Goal: Information Seeking & Learning: Compare options

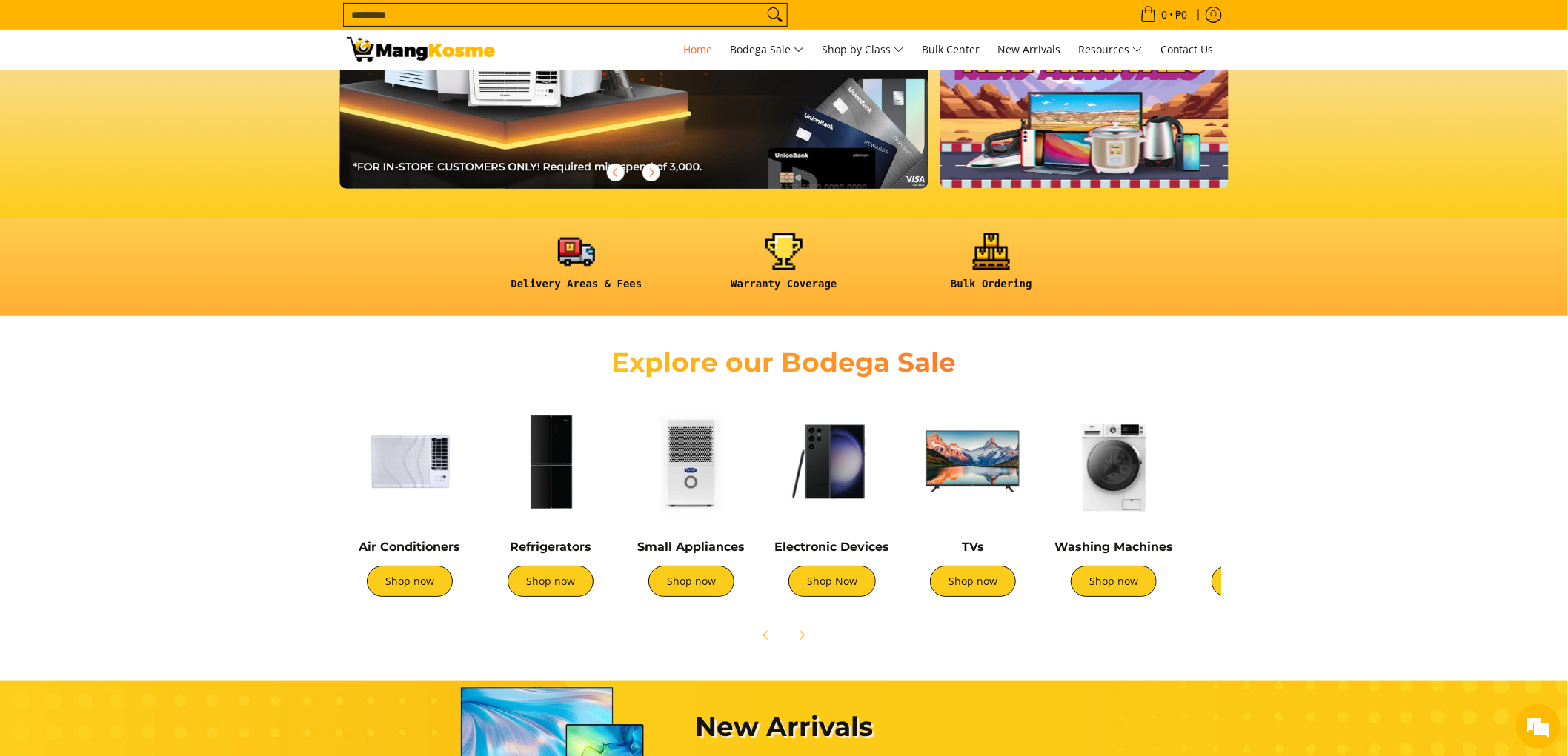
scroll to position [0, 589]
click at [1279, 524] on section "Explore our Bodega Sale Air Conditioners Shop now Refrigerators Shop now" at bounding box center [784, 491] width 1568 height 335
click at [1256, 495] on section "Explore our Bodega Sale Air Conditioners Shop now Refrigerators Shop now" at bounding box center [784, 491] width 1568 height 335
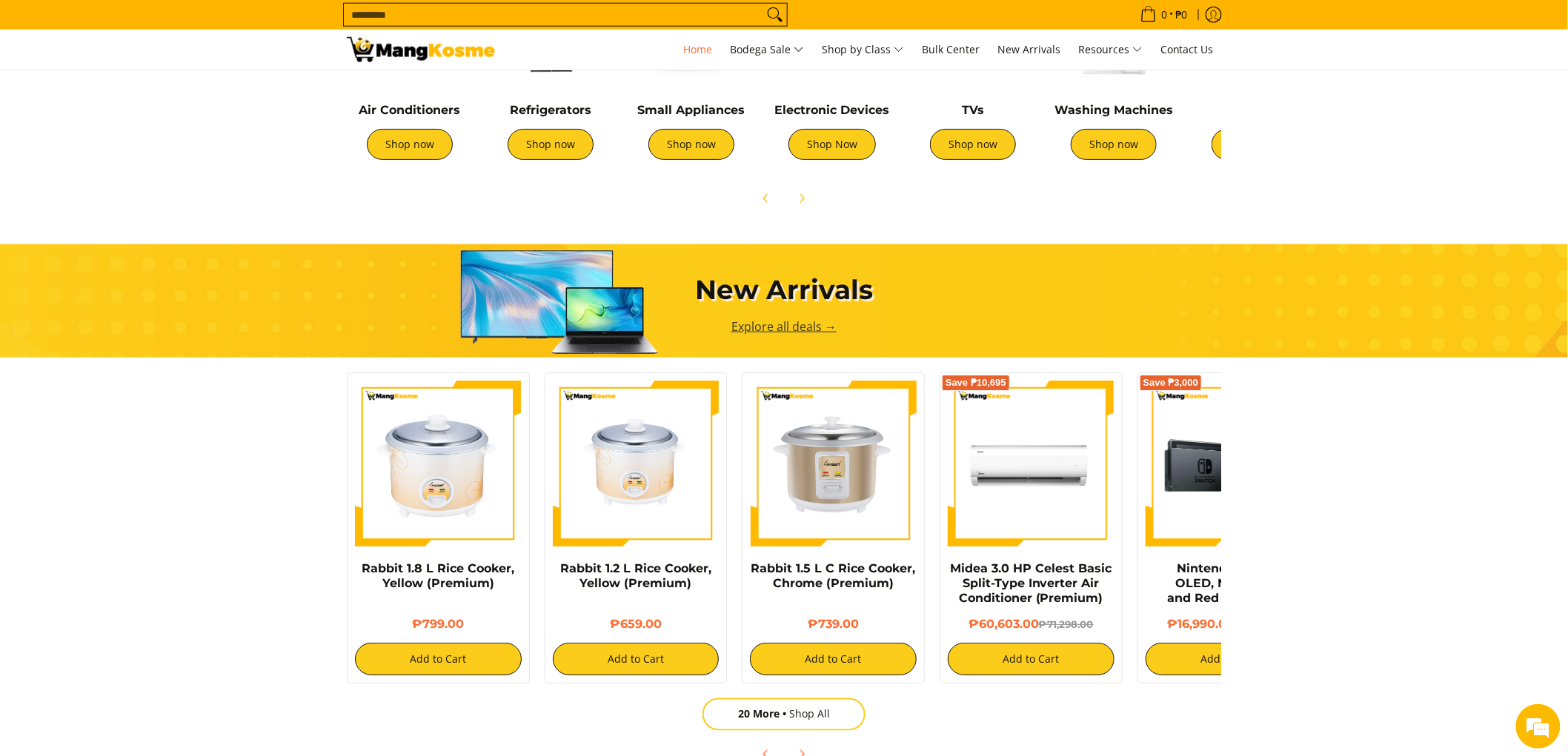
scroll to position [576, 0]
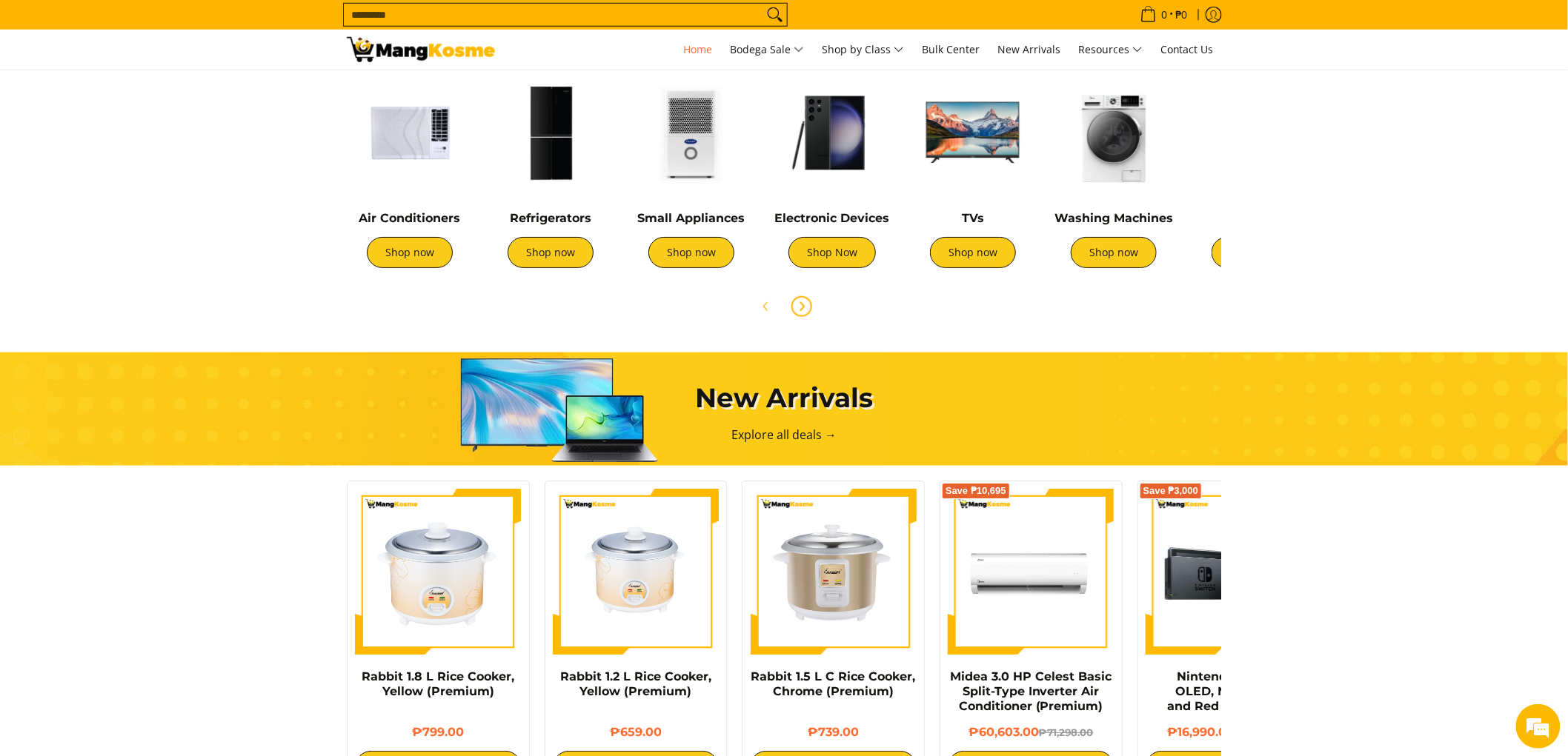
click at [801, 307] on icon "Next" at bounding box center [802, 307] width 12 height 12
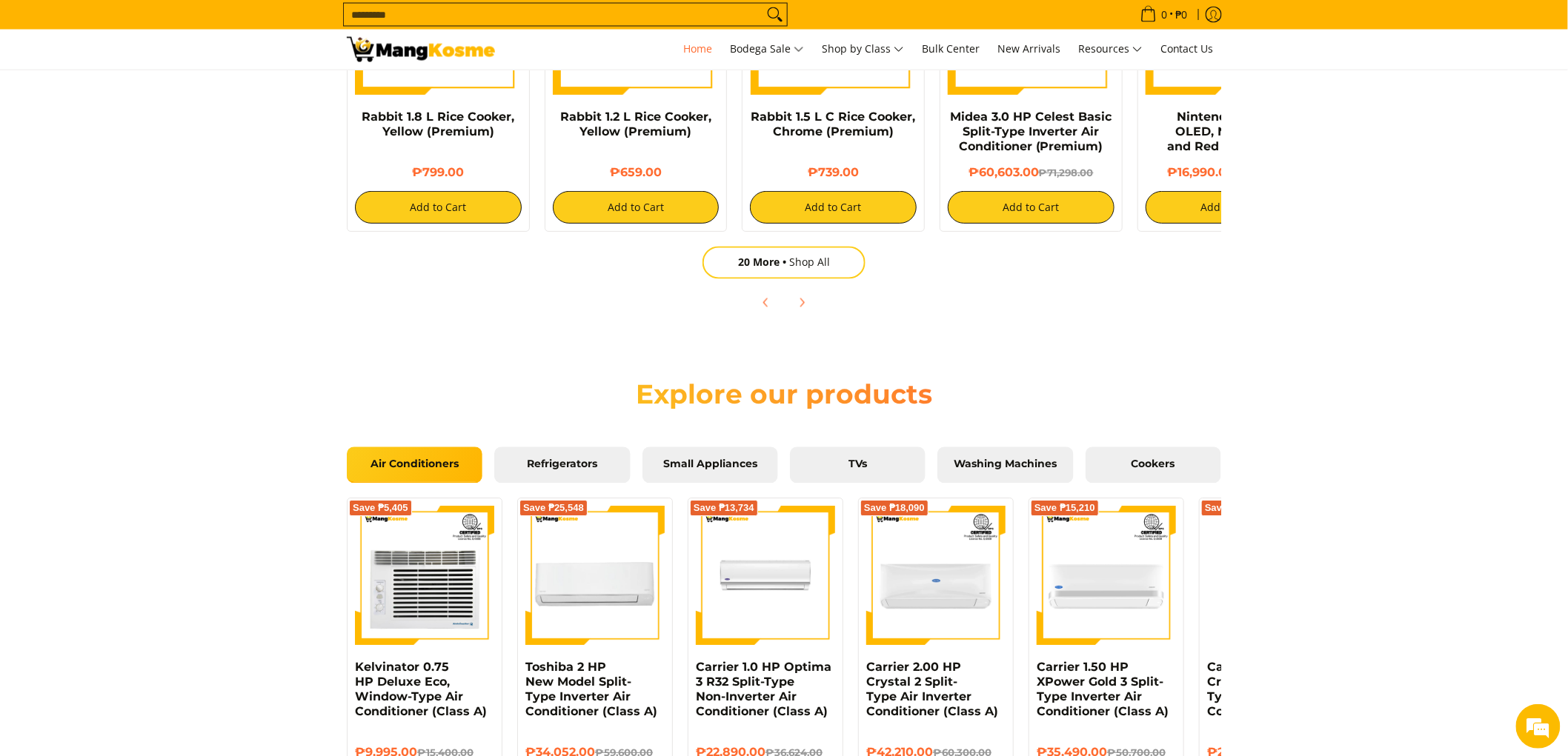
scroll to position [988, 0]
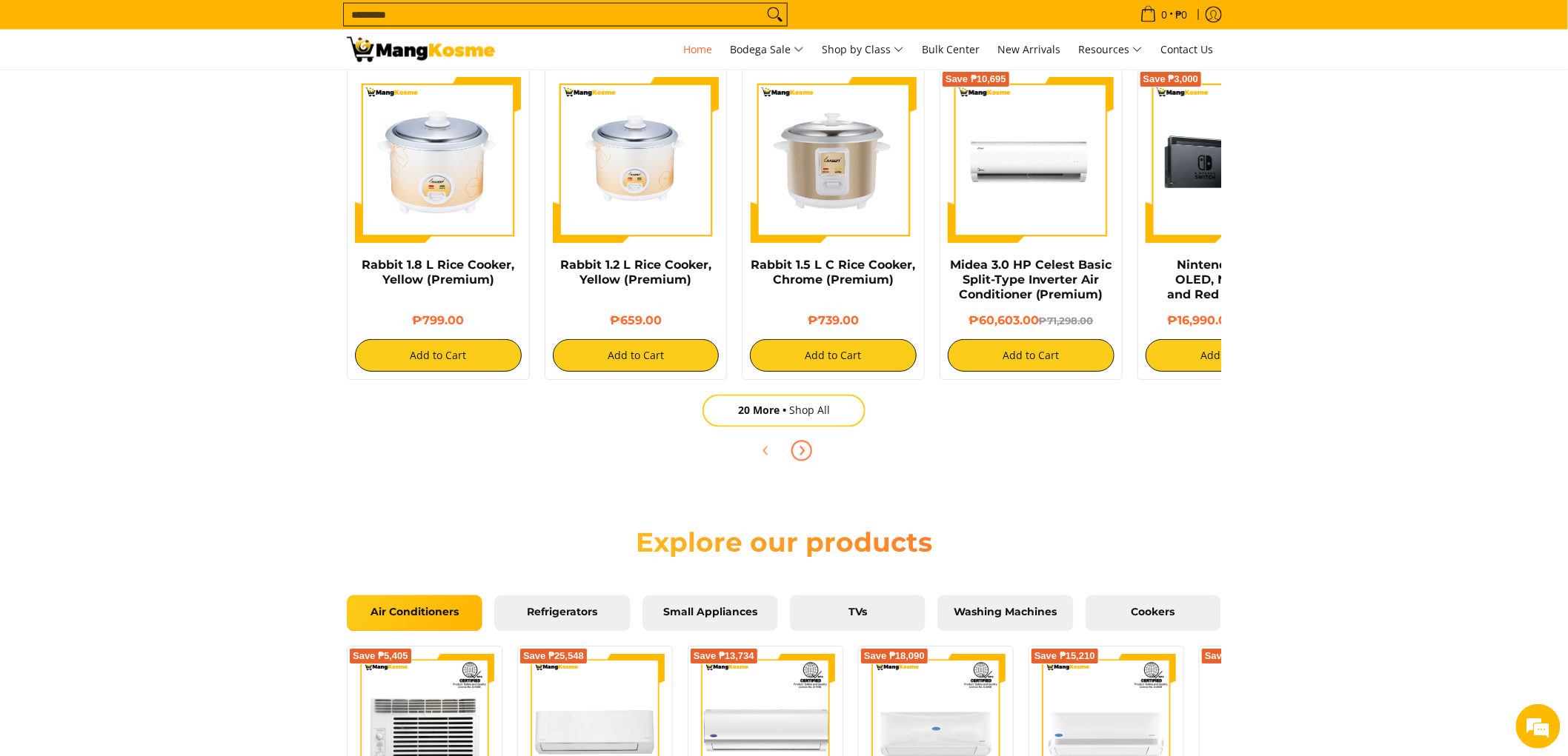
click at [810, 456] on button "Next" at bounding box center [802, 451] width 33 height 33
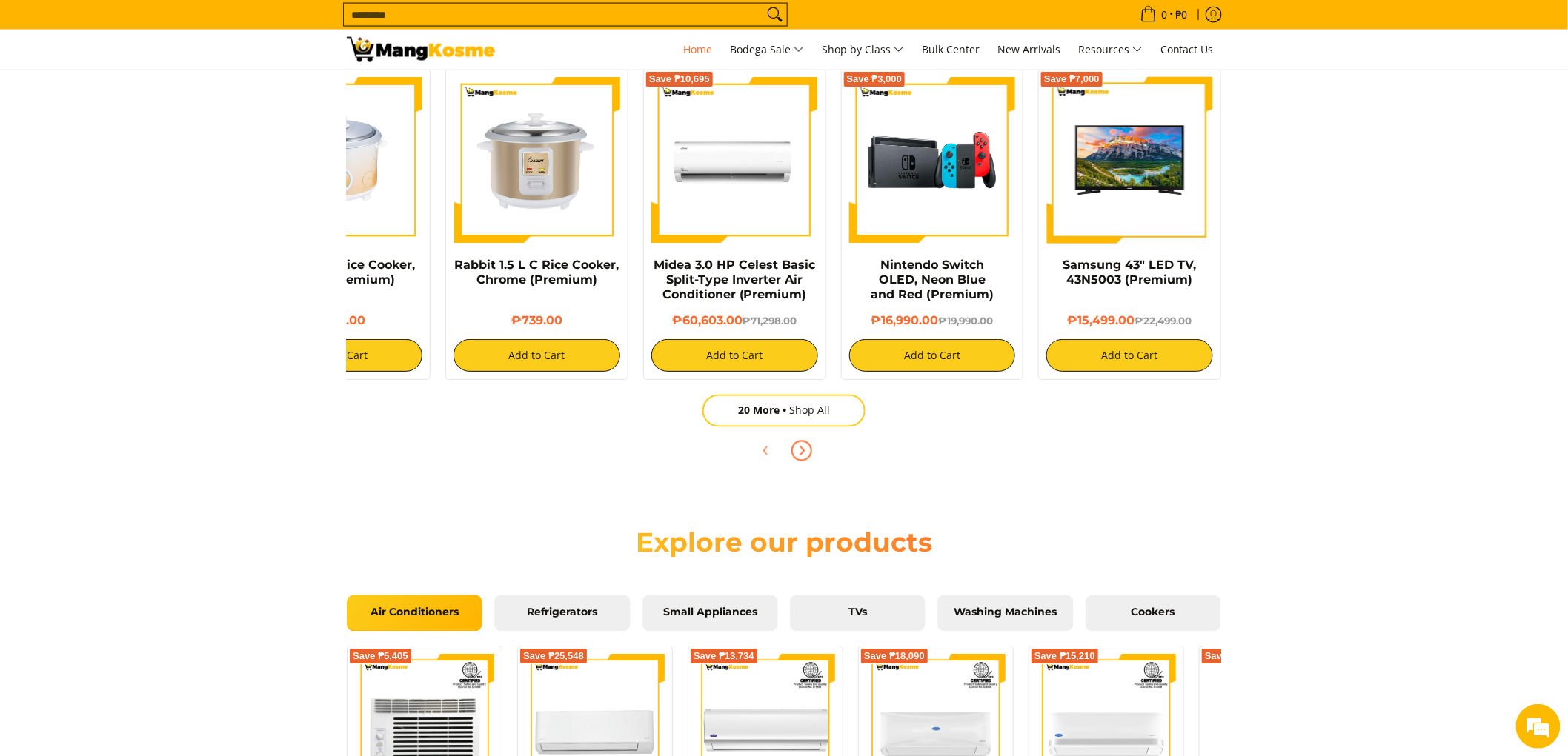
click at [810, 456] on button "Next" at bounding box center [802, 451] width 33 height 33
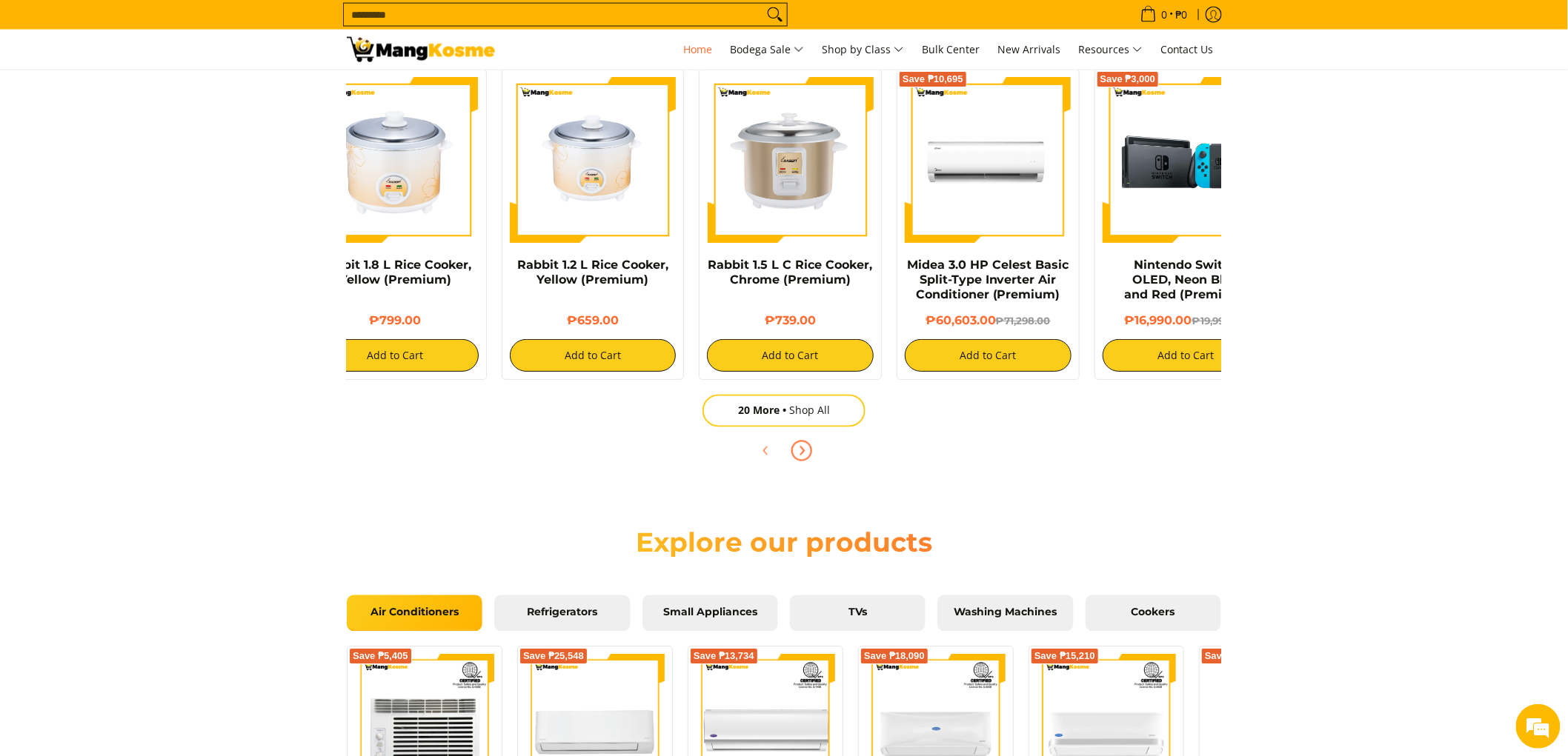
scroll to position [0, 0]
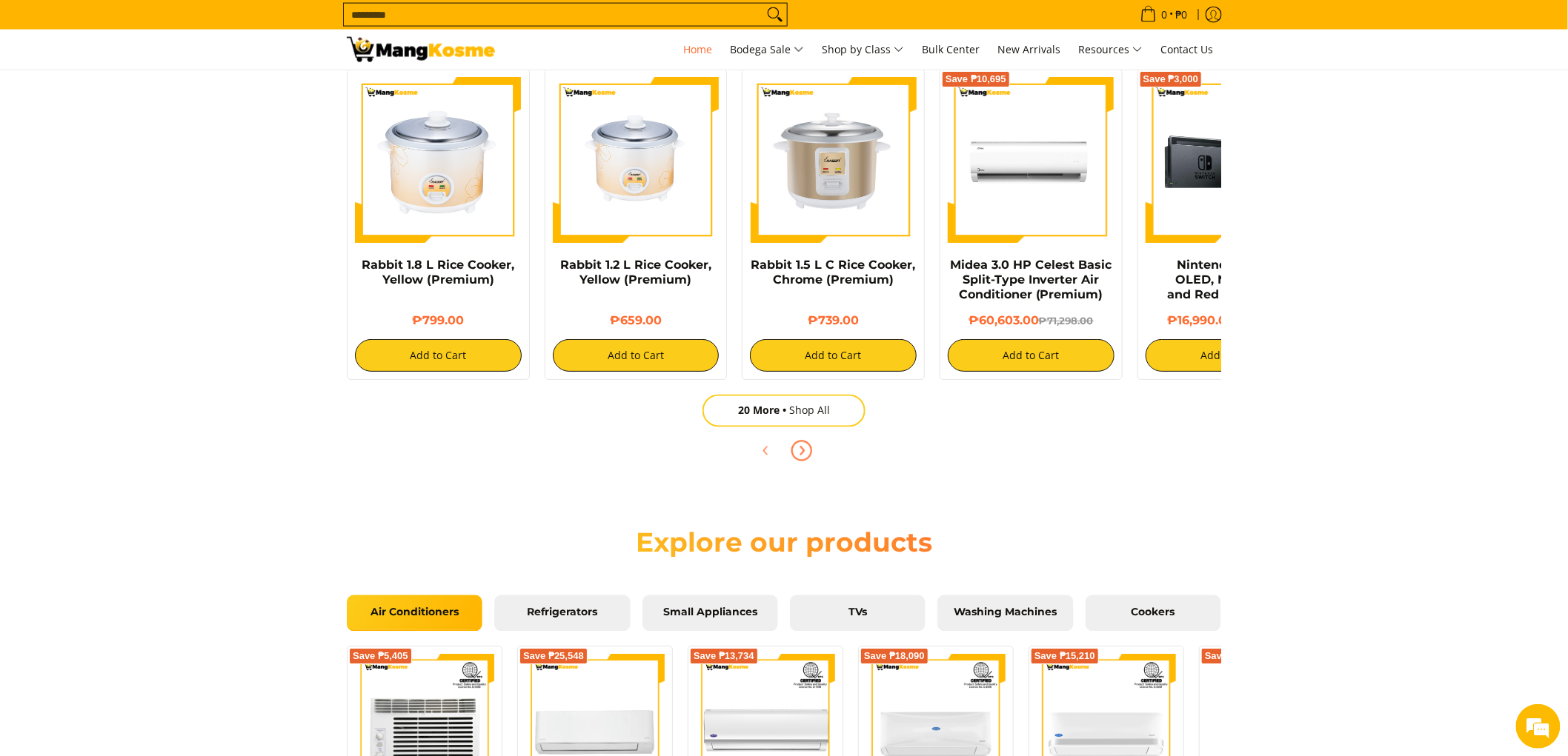
click at [810, 456] on button "Next" at bounding box center [802, 451] width 33 height 33
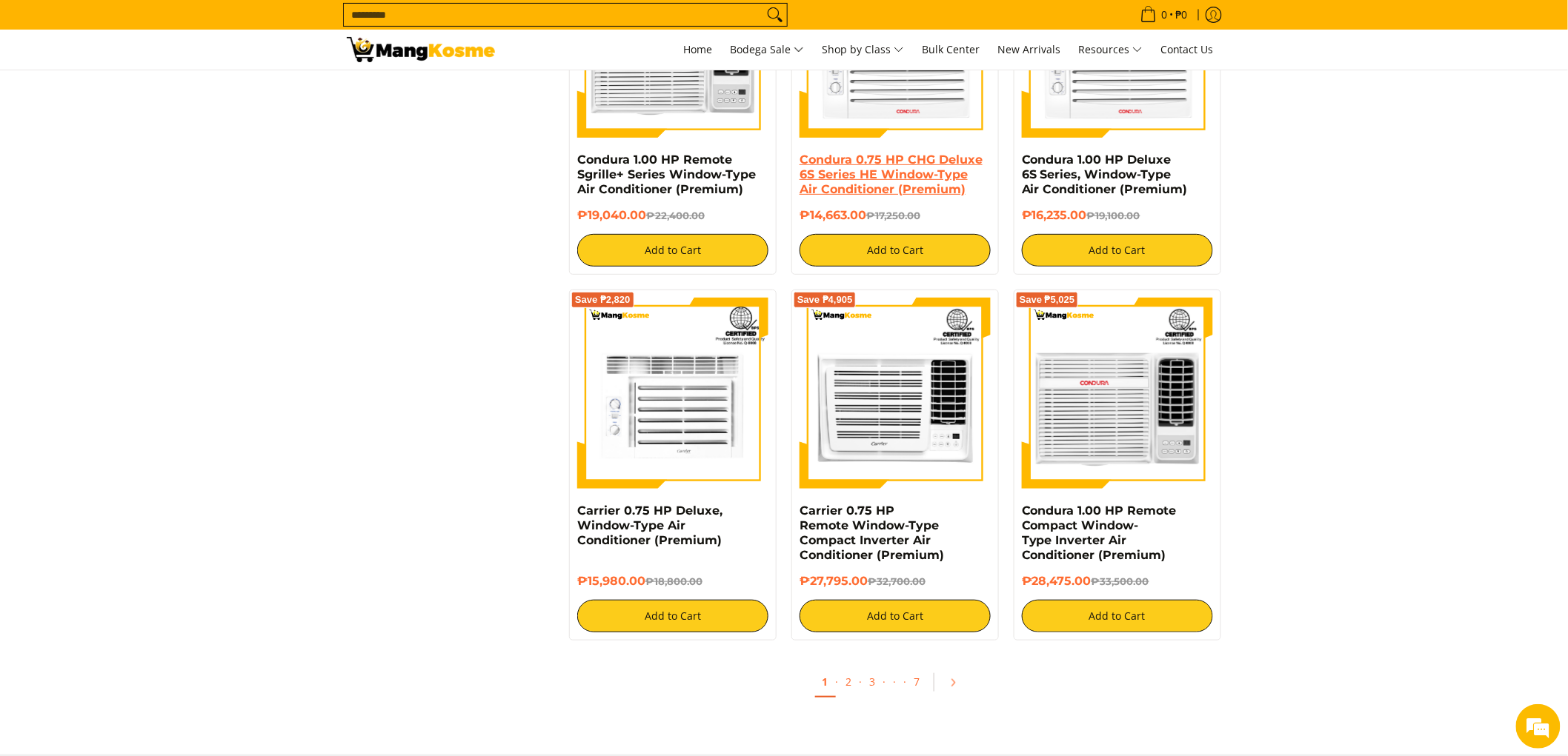
scroll to position [2634, 0]
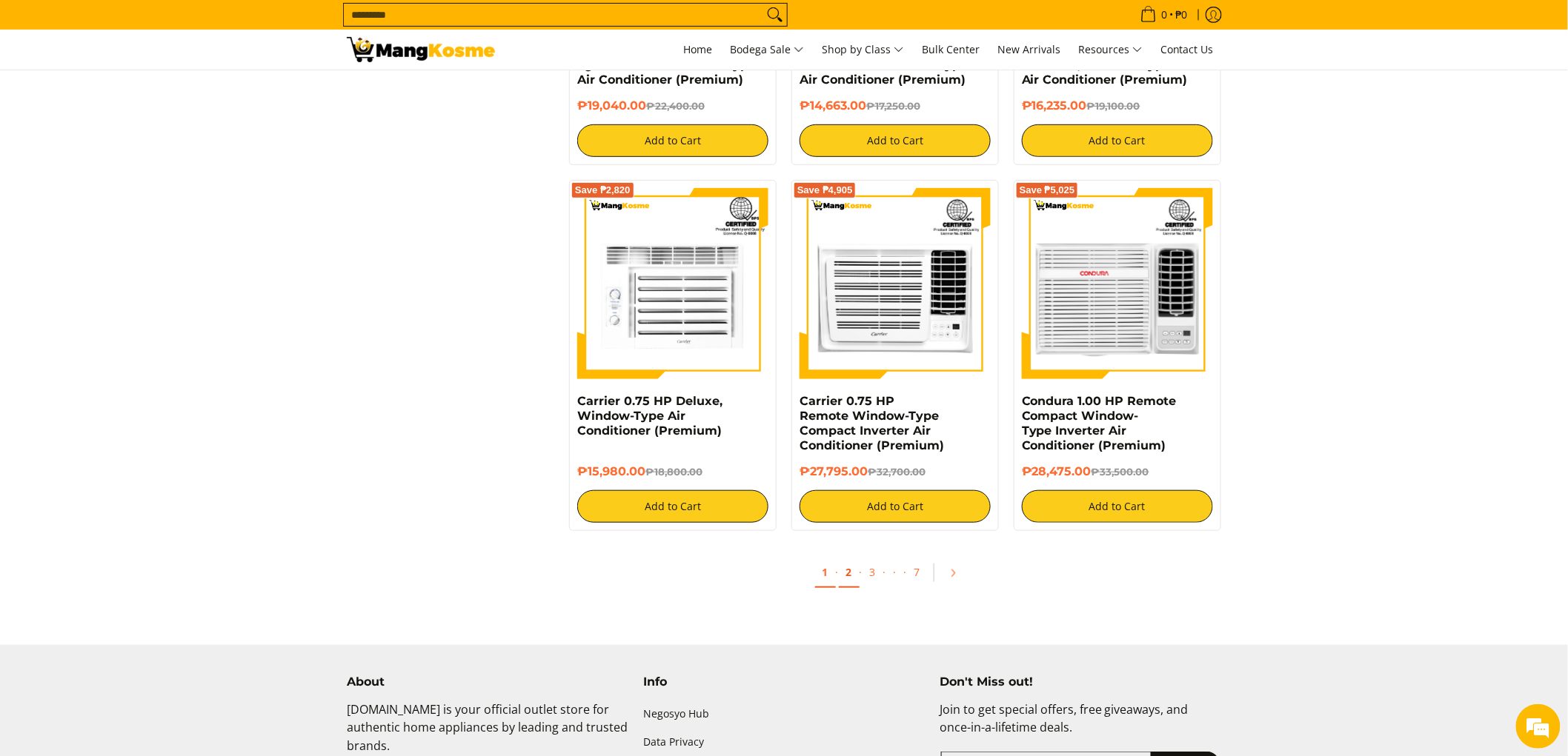
click at [848, 583] on link "2" at bounding box center [849, 573] width 21 height 30
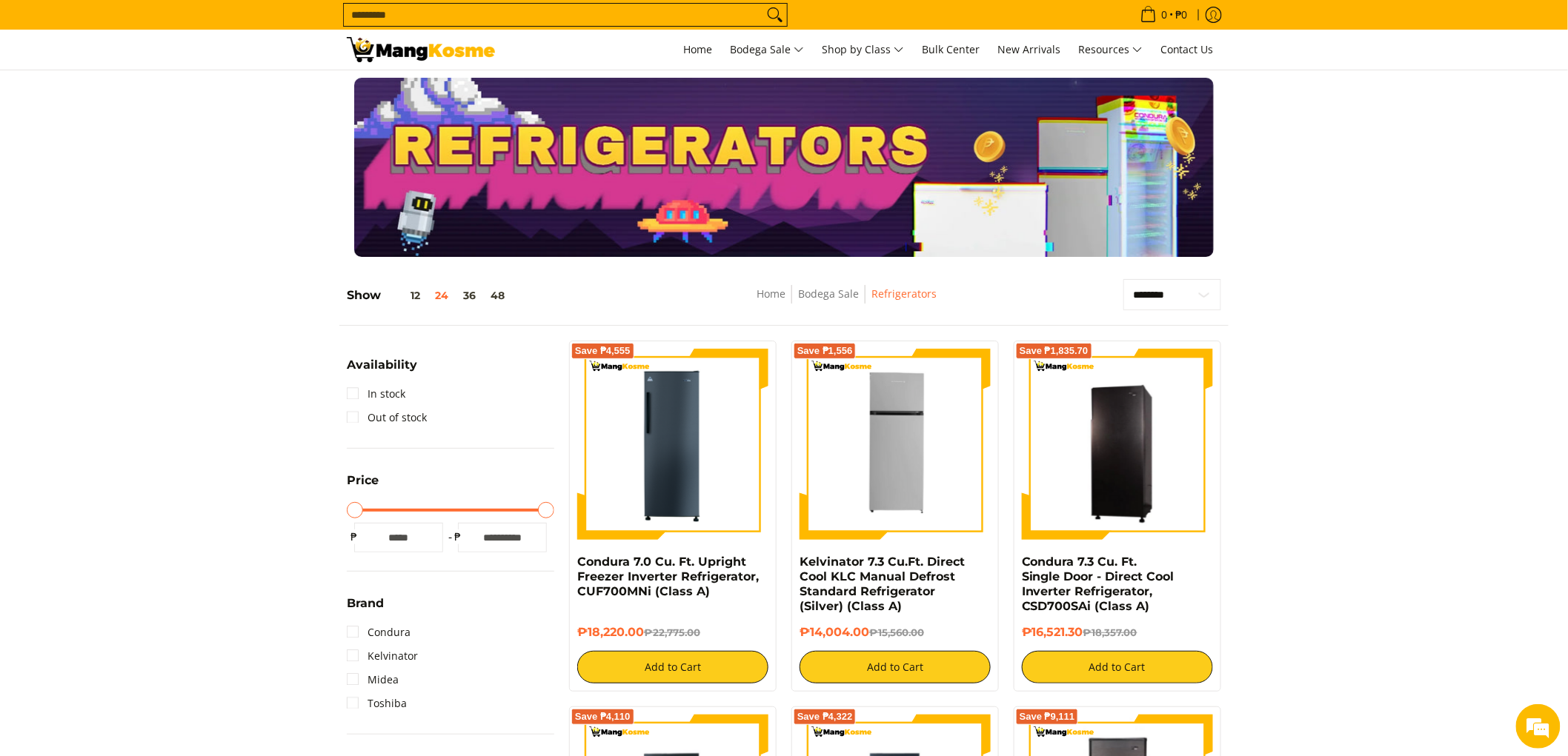
click at [460, 11] on input "Search..." at bounding box center [553, 15] width 419 height 22
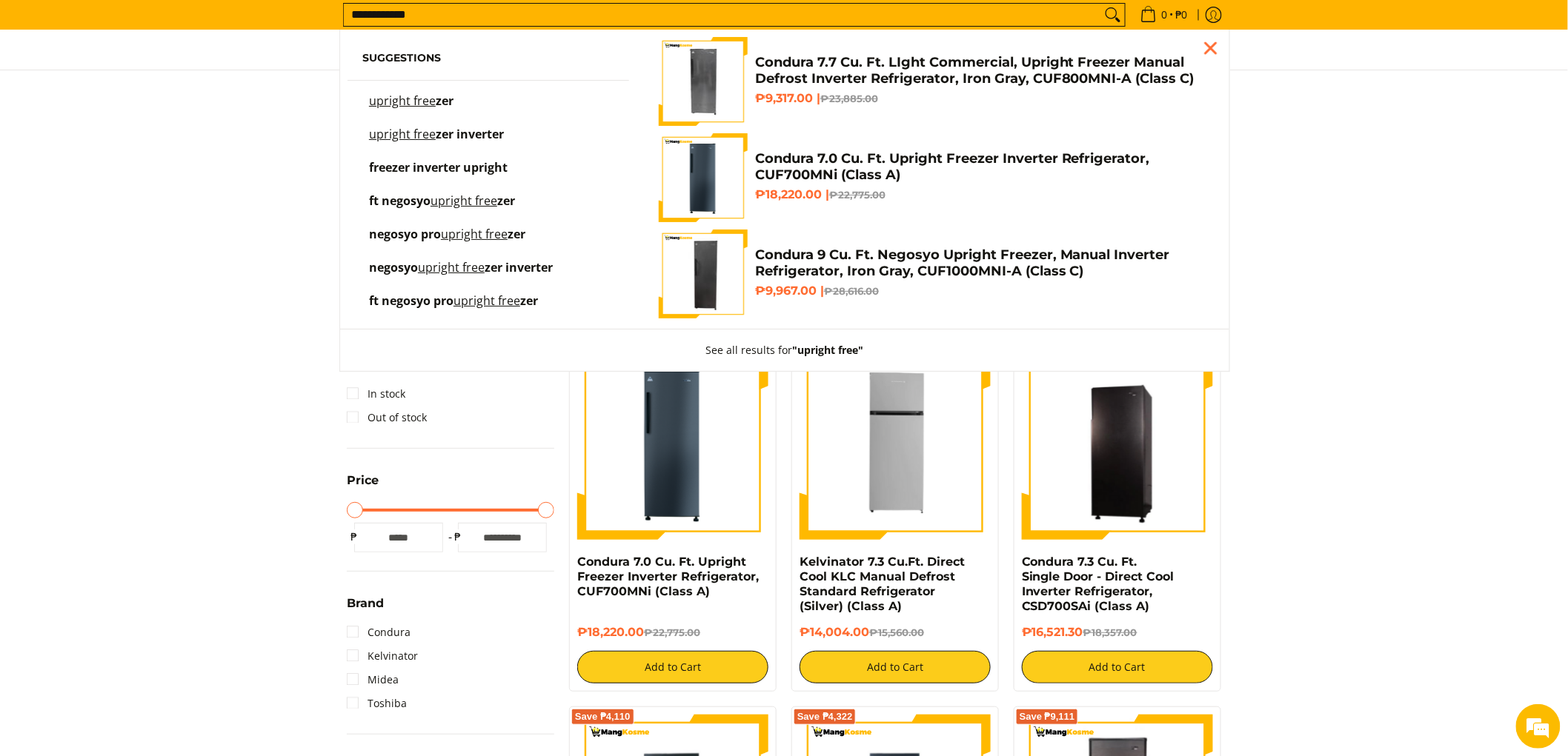
type input "**********"
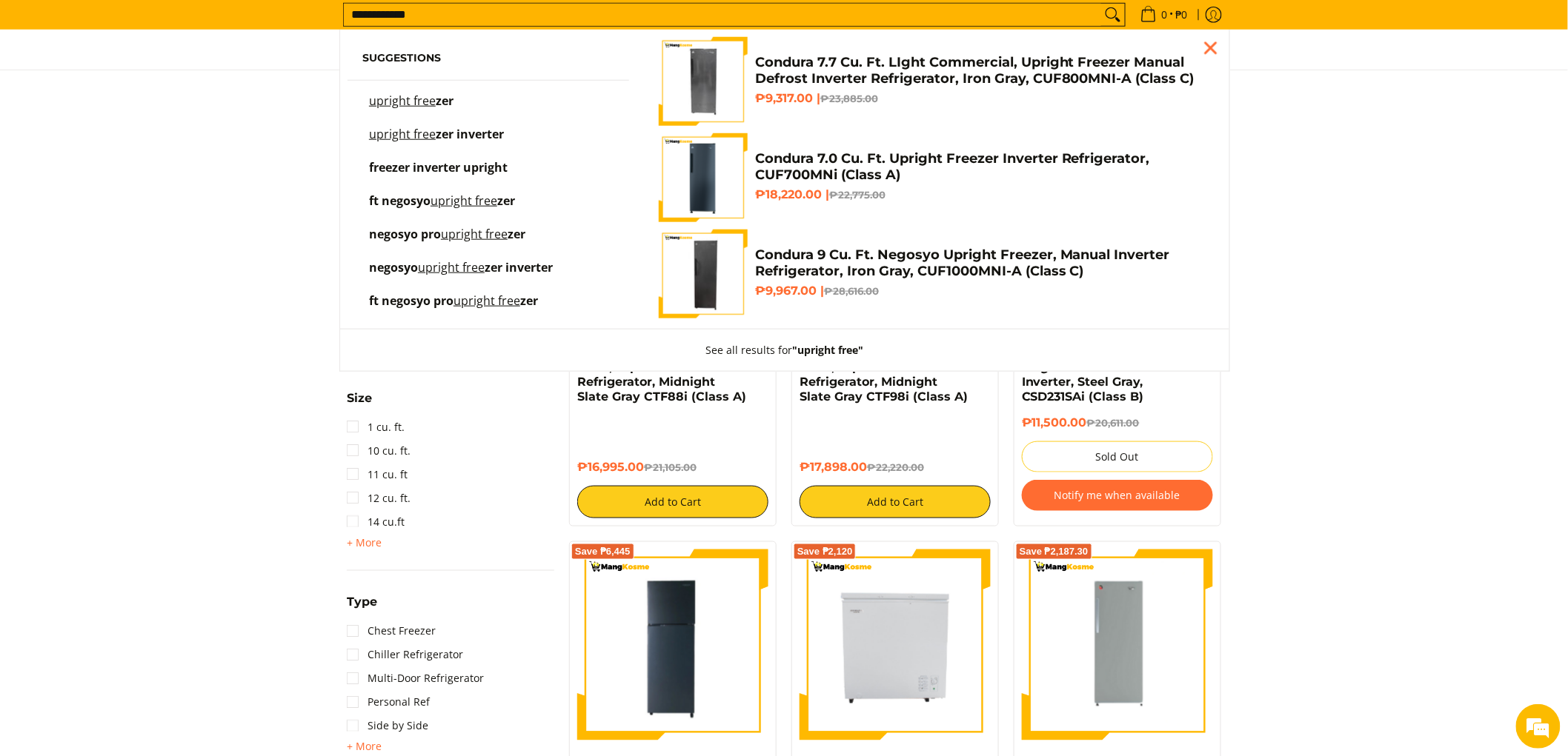
scroll to position [82, 0]
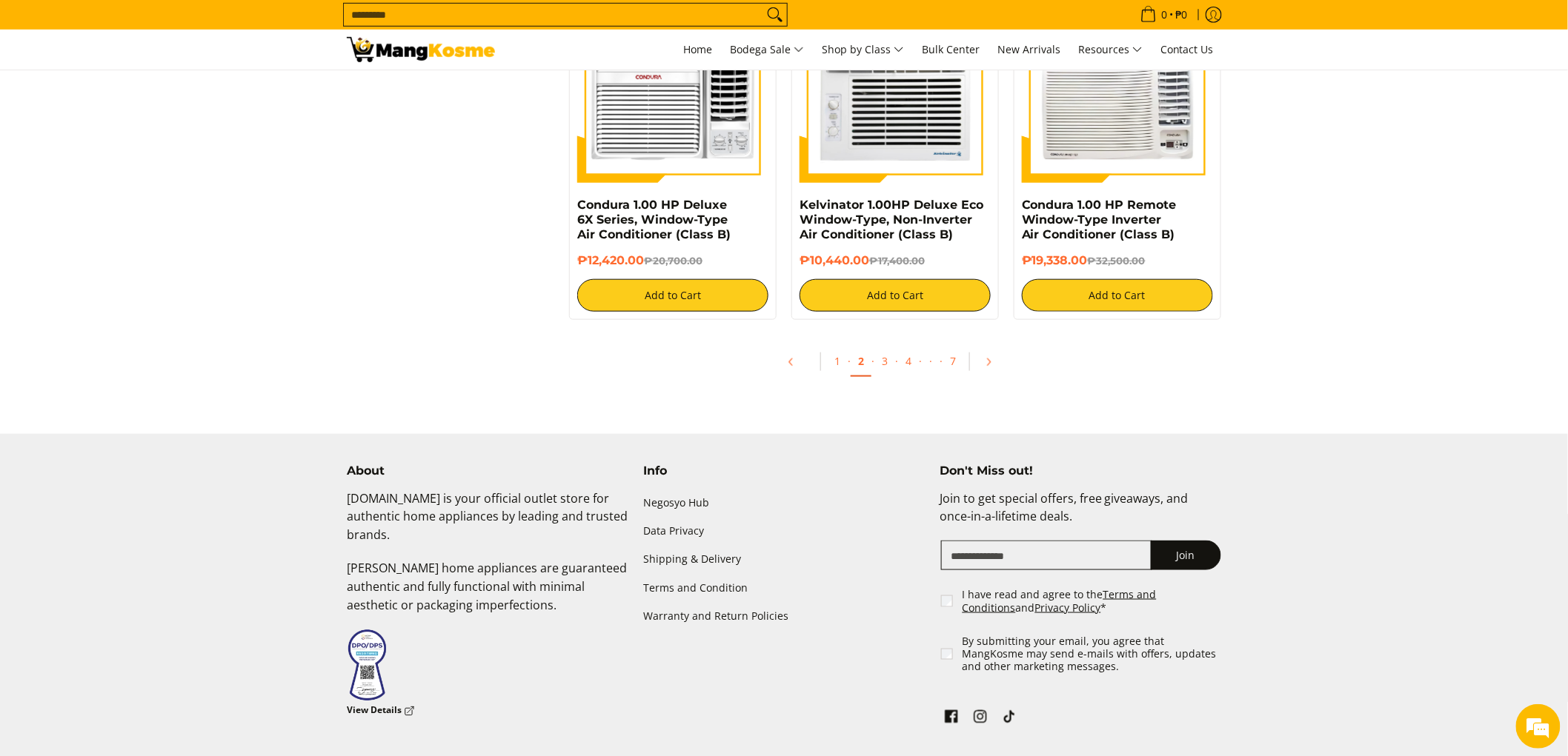
scroll to position [2880, 0]
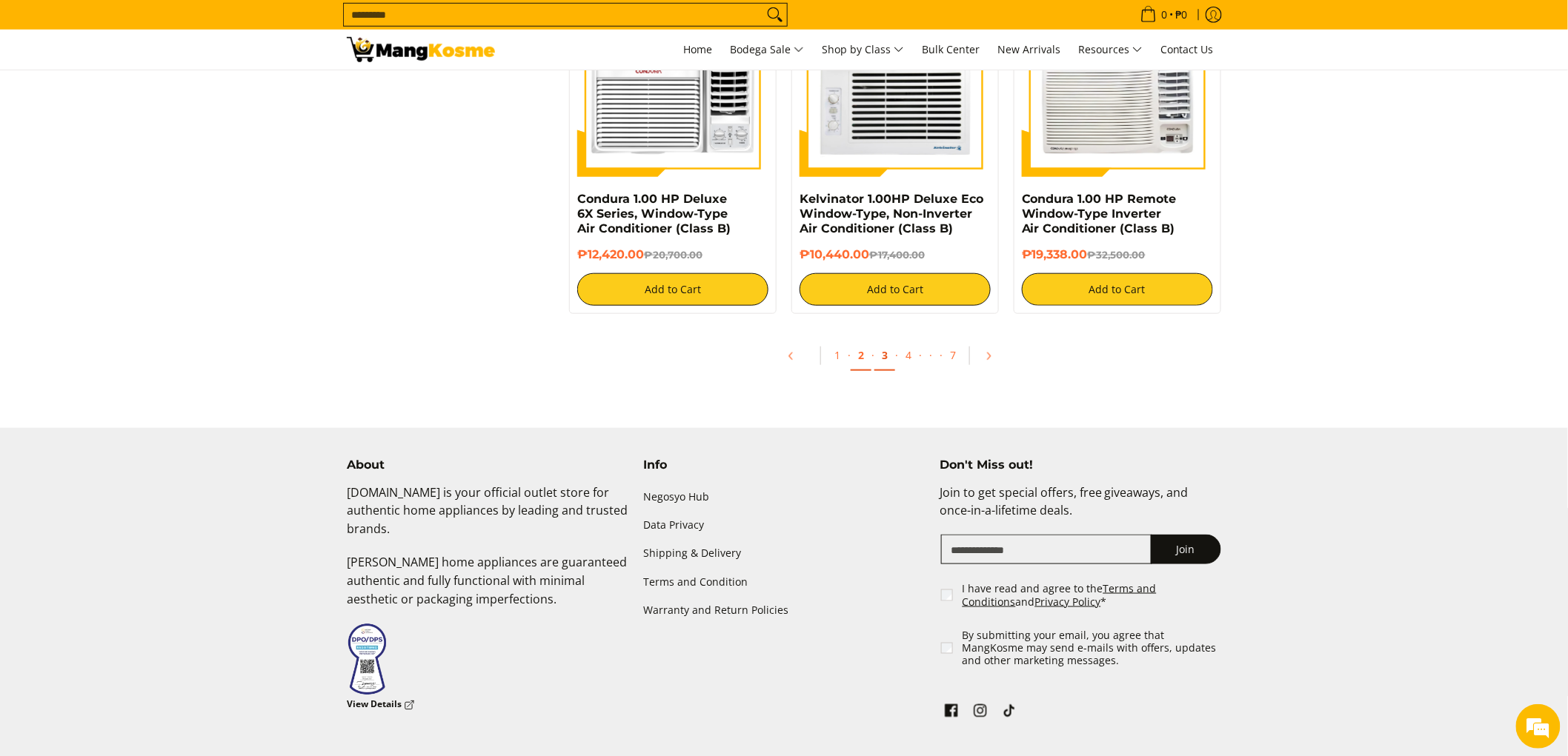
click at [889, 361] on link "3" at bounding box center [884, 356] width 21 height 30
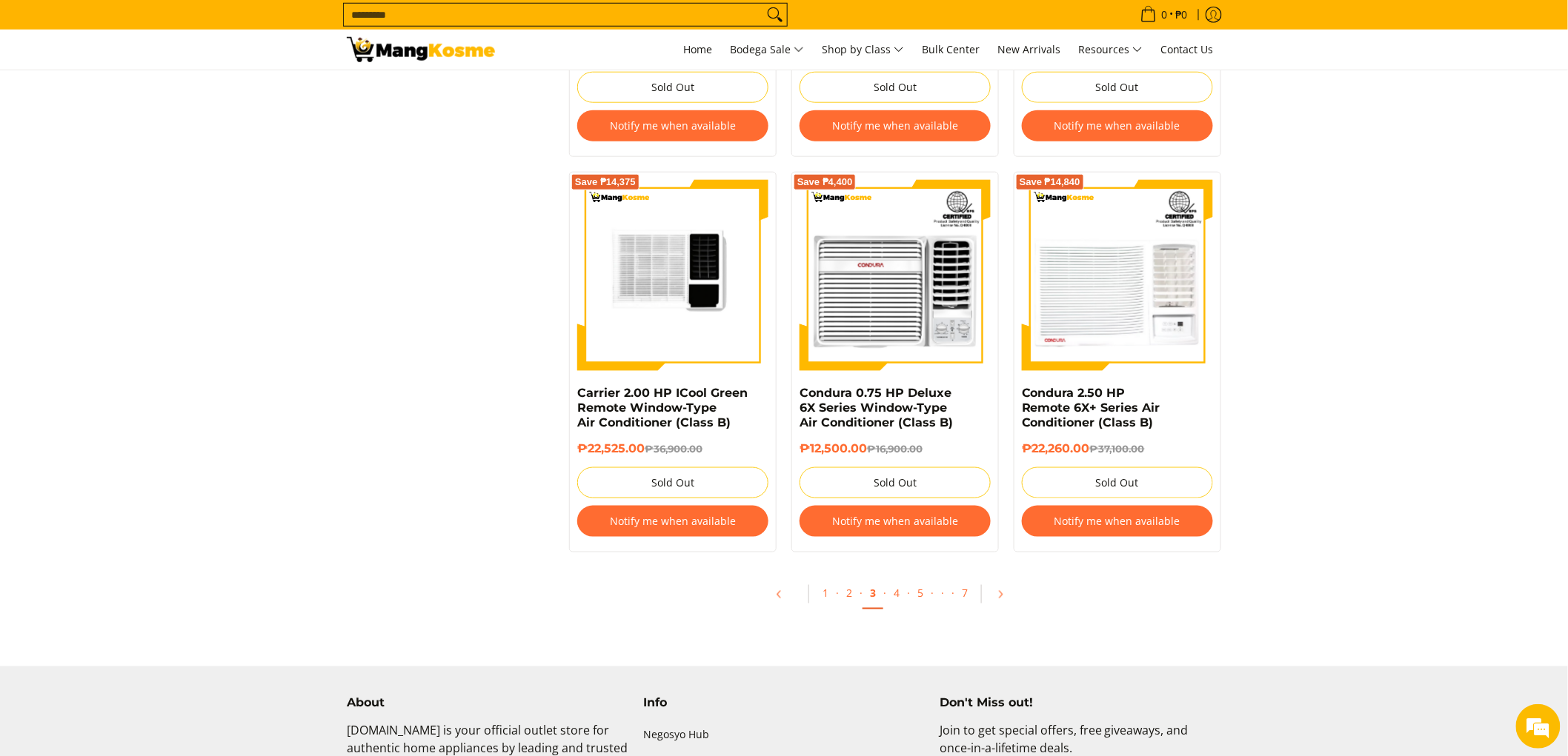
scroll to position [2963, 0]
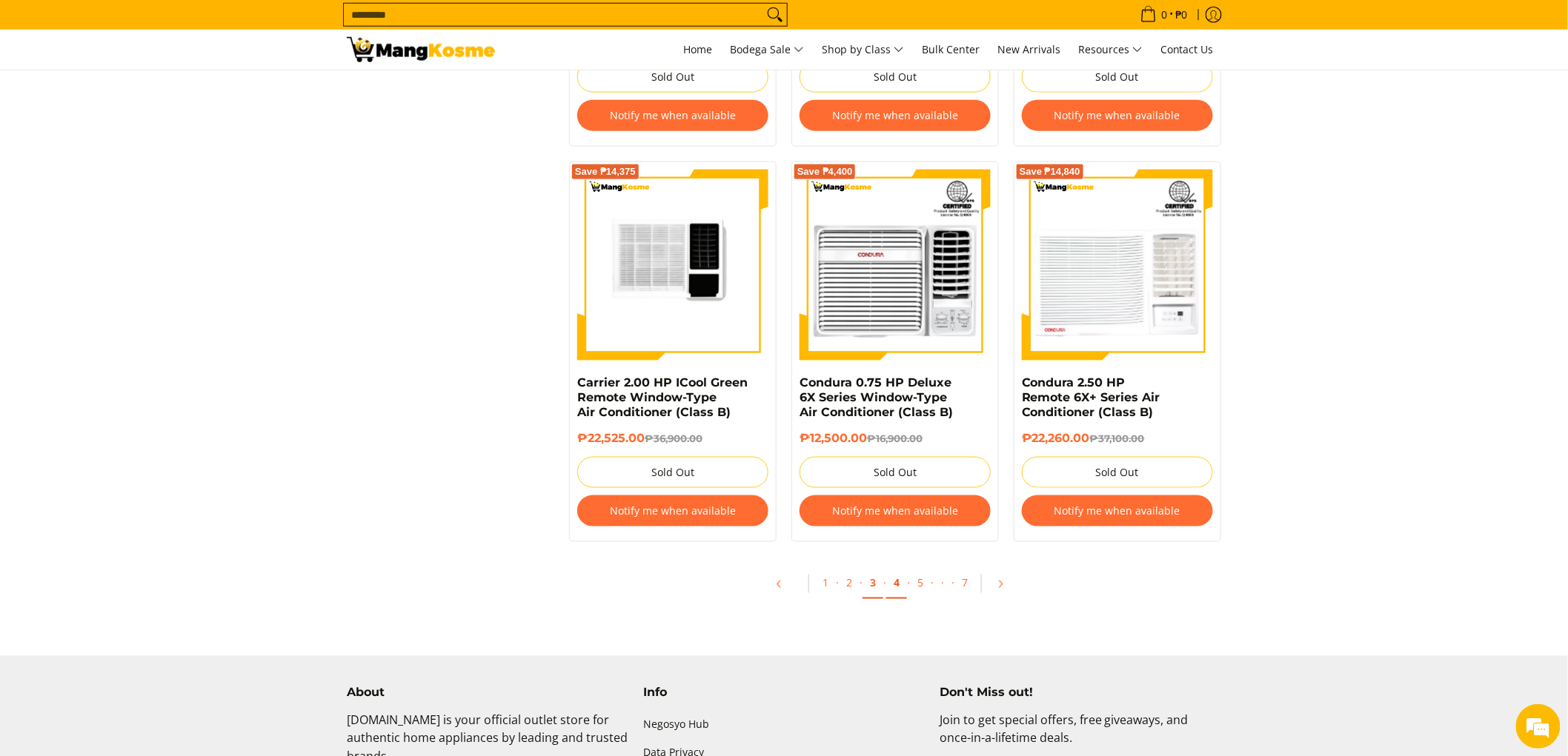
click at [895, 595] on link "4" at bounding box center [897, 584] width 21 height 30
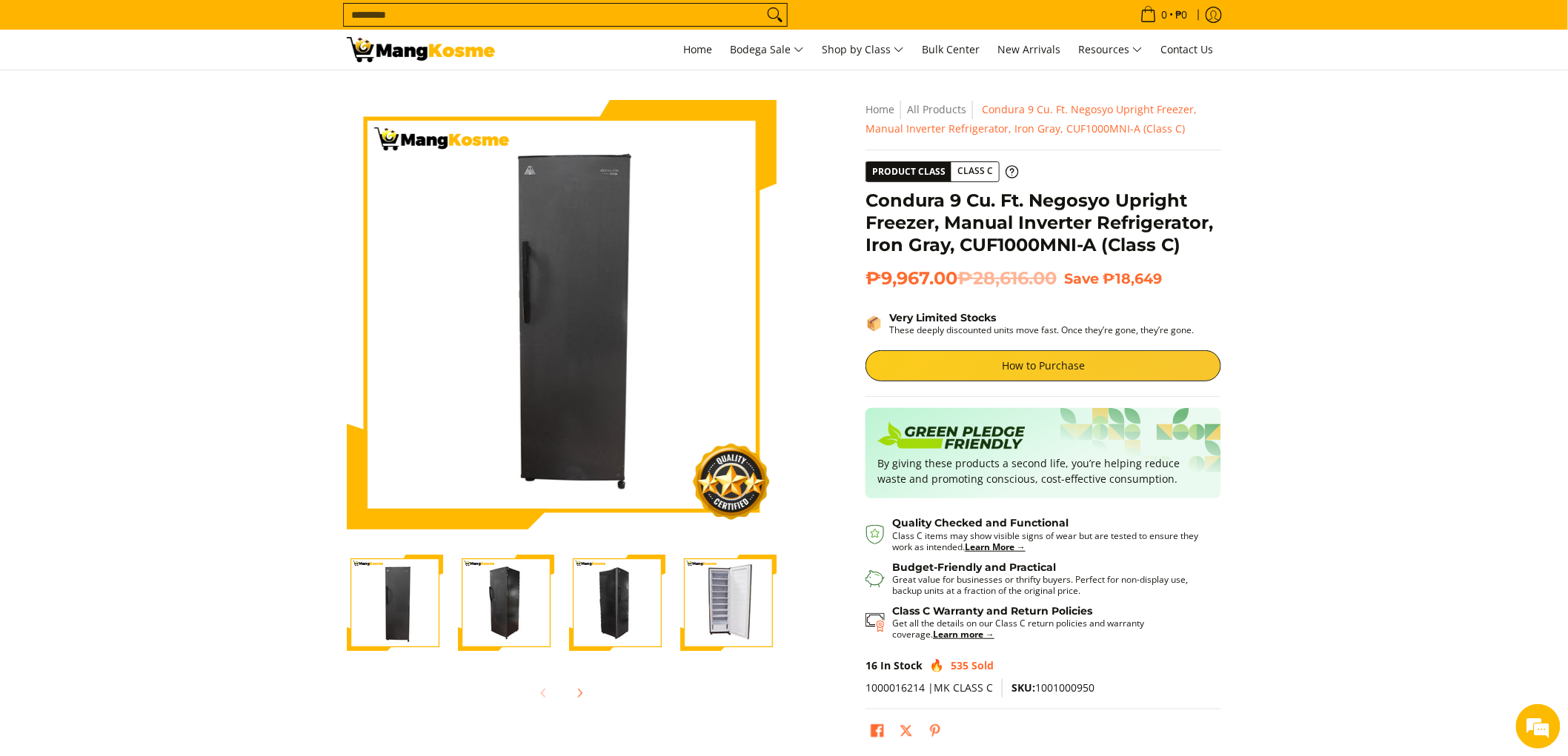
click at [740, 620] on img "Condura 9 Cu. Ft. Negosyo Upright Freezer, Manual Inverter Refrigerator, Iron G…" at bounding box center [728, 602] width 96 height 96
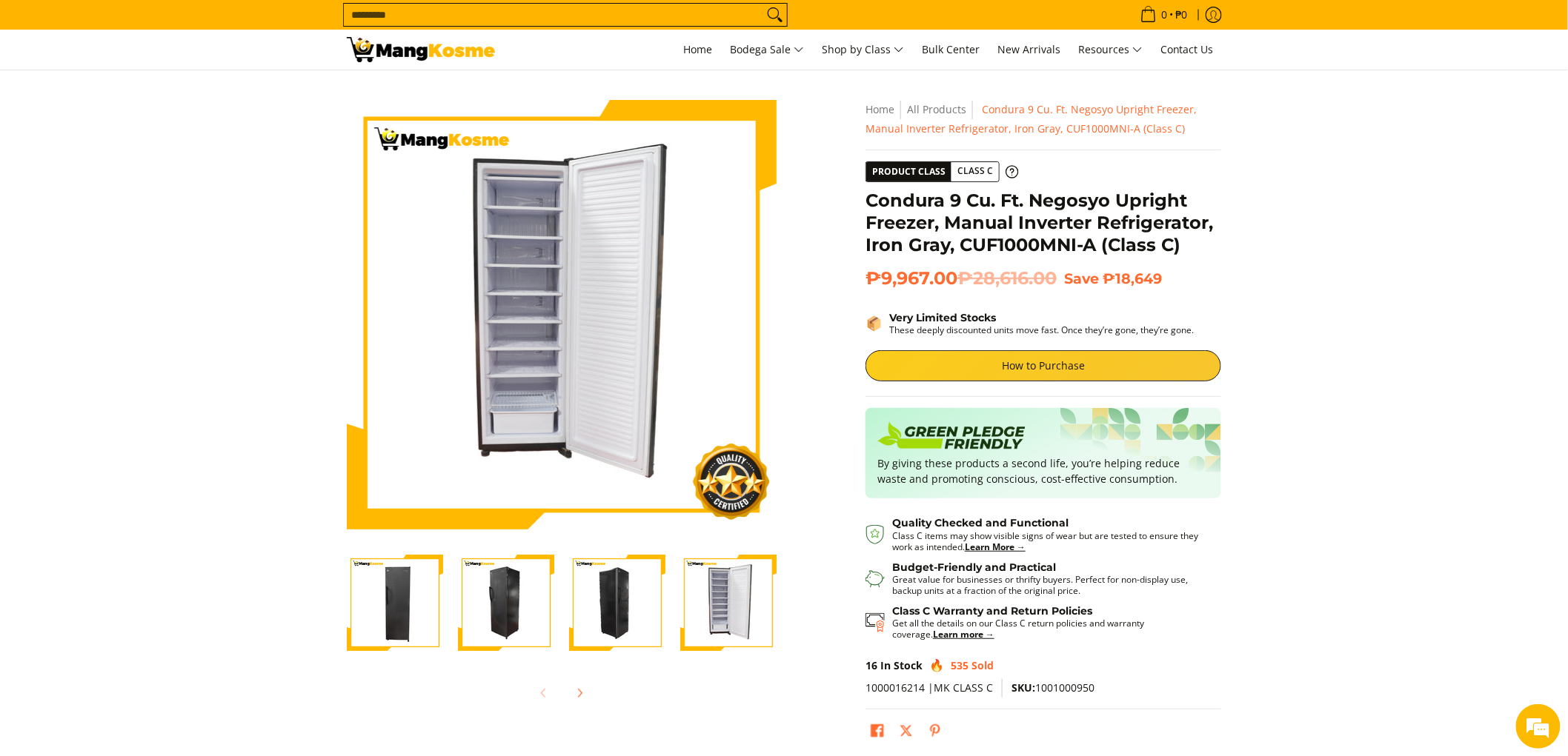
click at [618, 609] on img "Condura 9 Cu. Ft. Negosyo Upright Freezer, Manual Inverter Refrigerator, Iron G…" at bounding box center [617, 602] width 96 height 96
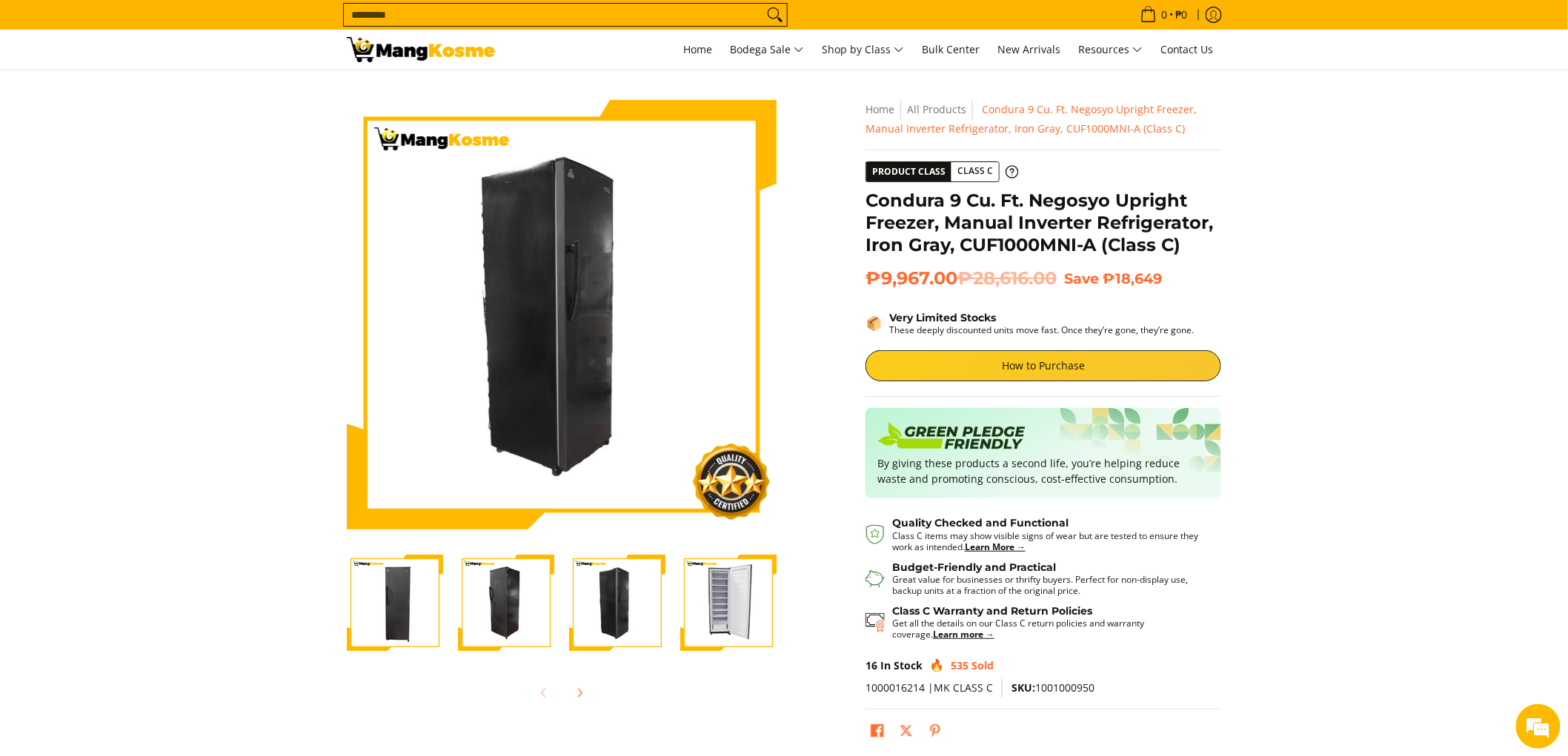
click at [514, 615] on img "Condura 9 Cu. Ft. Negosyo Upright Freezer, Manual Inverter Refrigerator, Iron G…" at bounding box center [506, 602] width 96 height 96
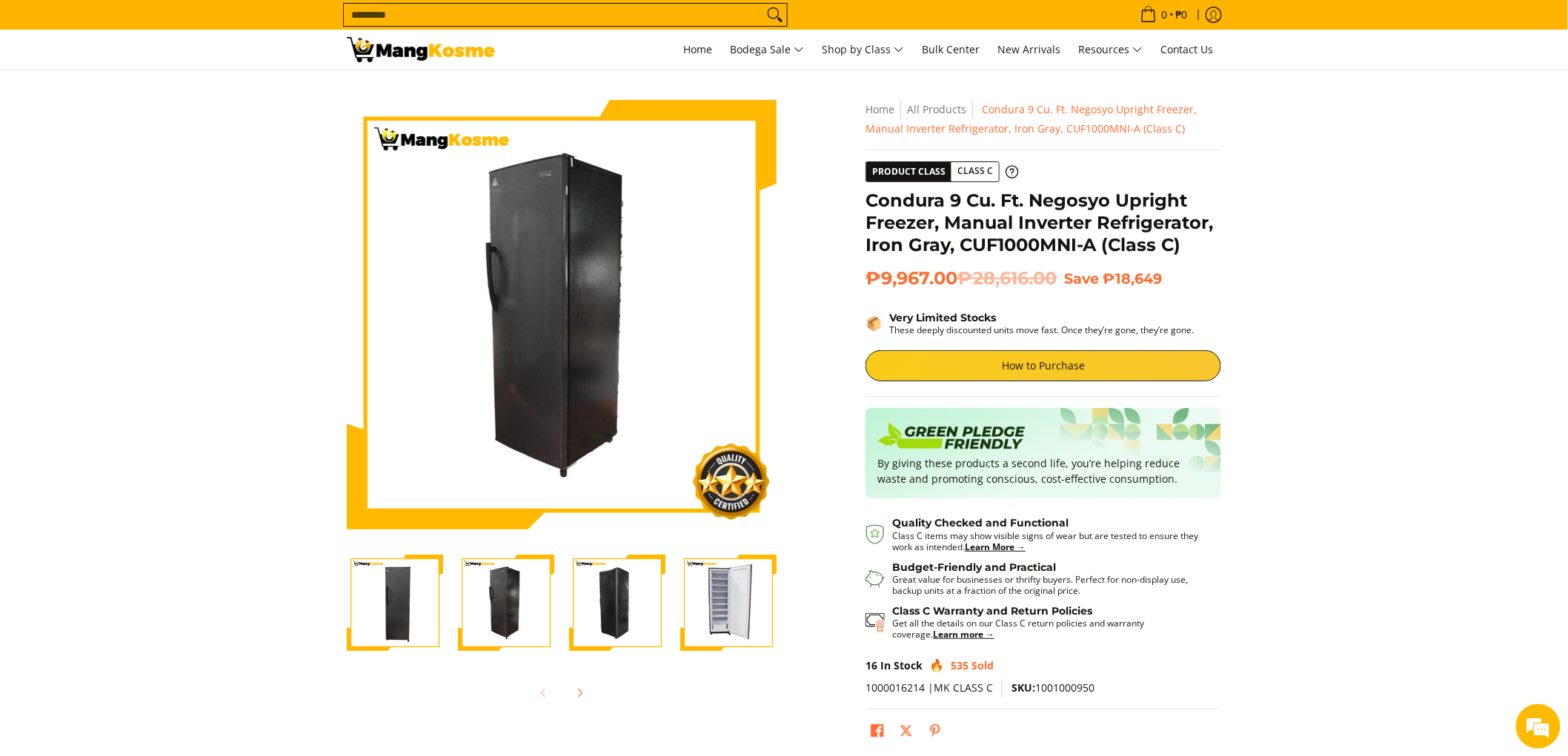
click at [372, 603] on img "Condura 9 Cu. Ft. Negosyo Upright Freezer, Manual Inverter Refrigerator, Iron G…" at bounding box center [394, 602] width 96 height 96
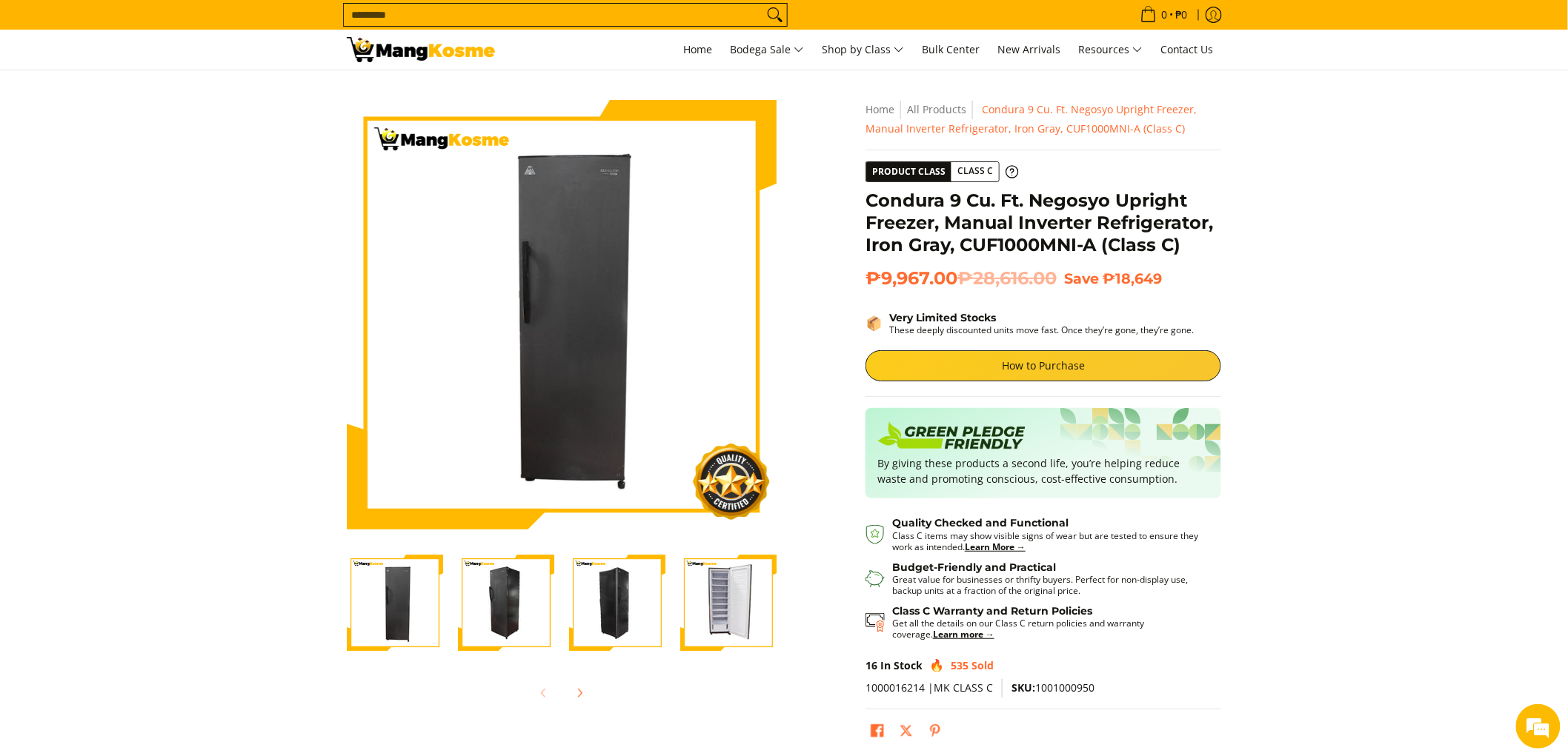
click at [801, 591] on div "Skip to Main Content Enable zoom Disable zoom Enable zoom Disable zoom Enable z…" at bounding box center [784, 433] width 889 height 667
click at [788, 610] on div "Skip to Main Content Enable zoom Disable zoom Enable zoom Disable zoom Enable z…" at bounding box center [784, 433] width 889 height 667
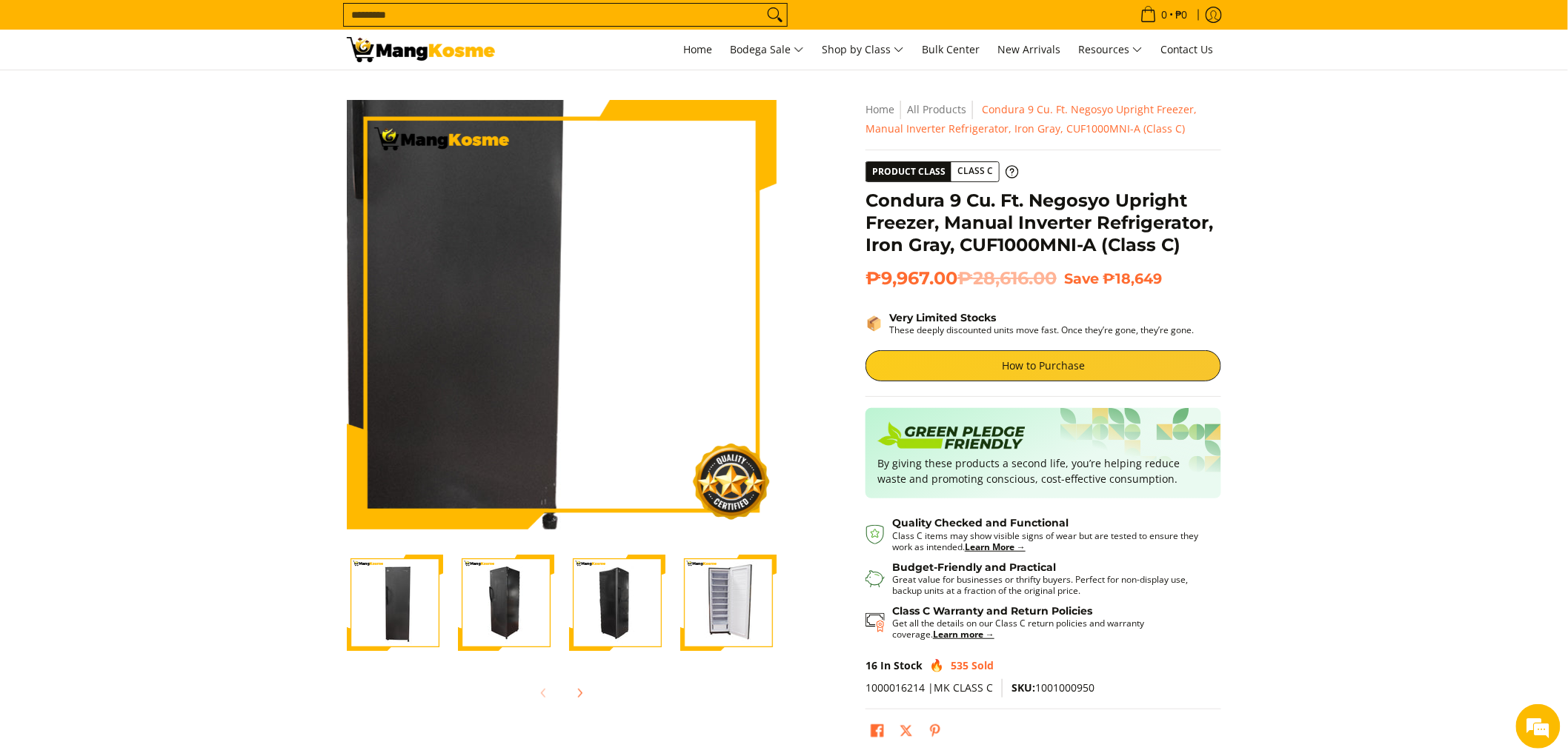
click at [628, 382] on img at bounding box center [561, 314] width 430 height 430
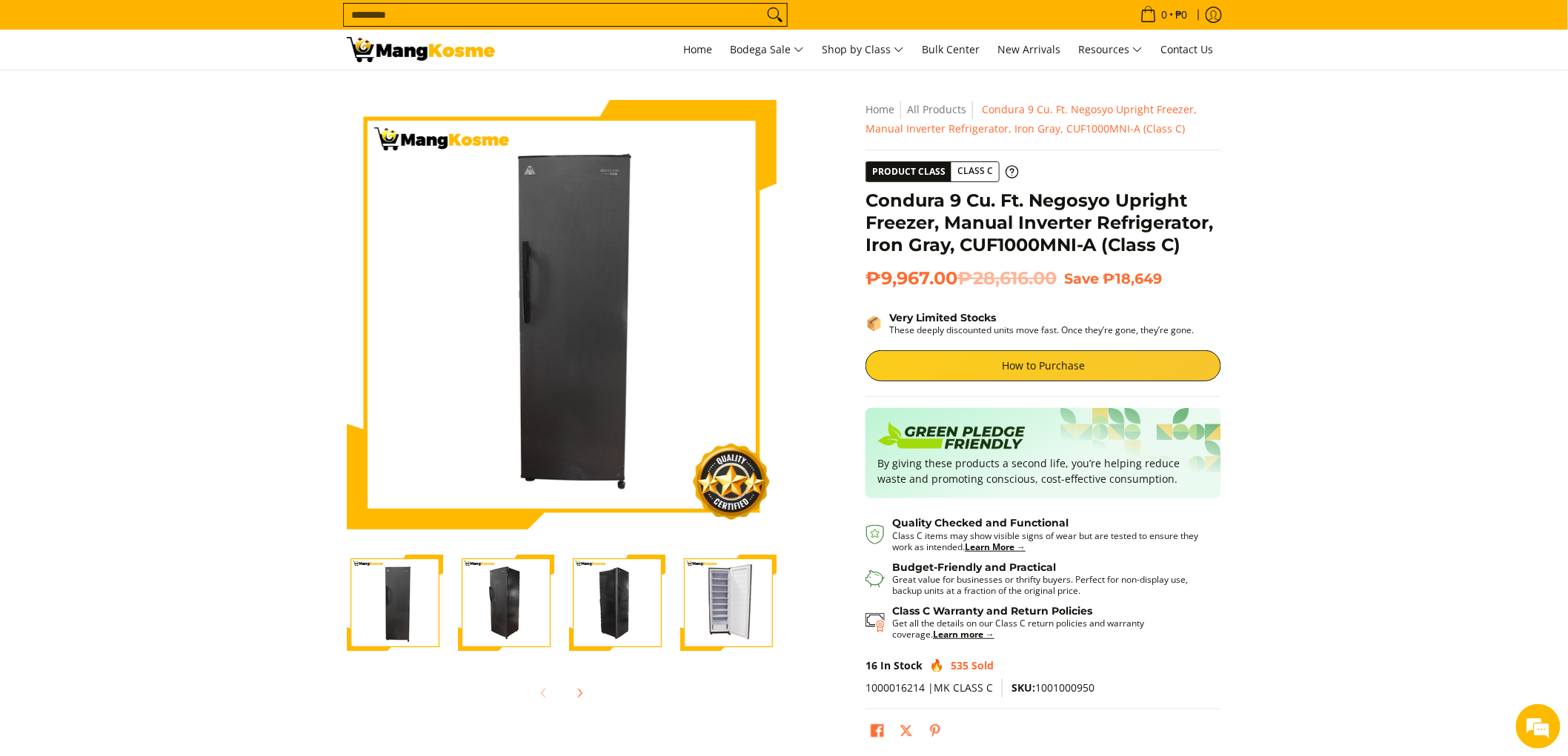
click at [592, 591] on img "Condura 9 Cu. Ft. Negosyo Upright Freezer, Manual Inverter Refrigerator, Iron G…" at bounding box center [617, 602] width 96 height 96
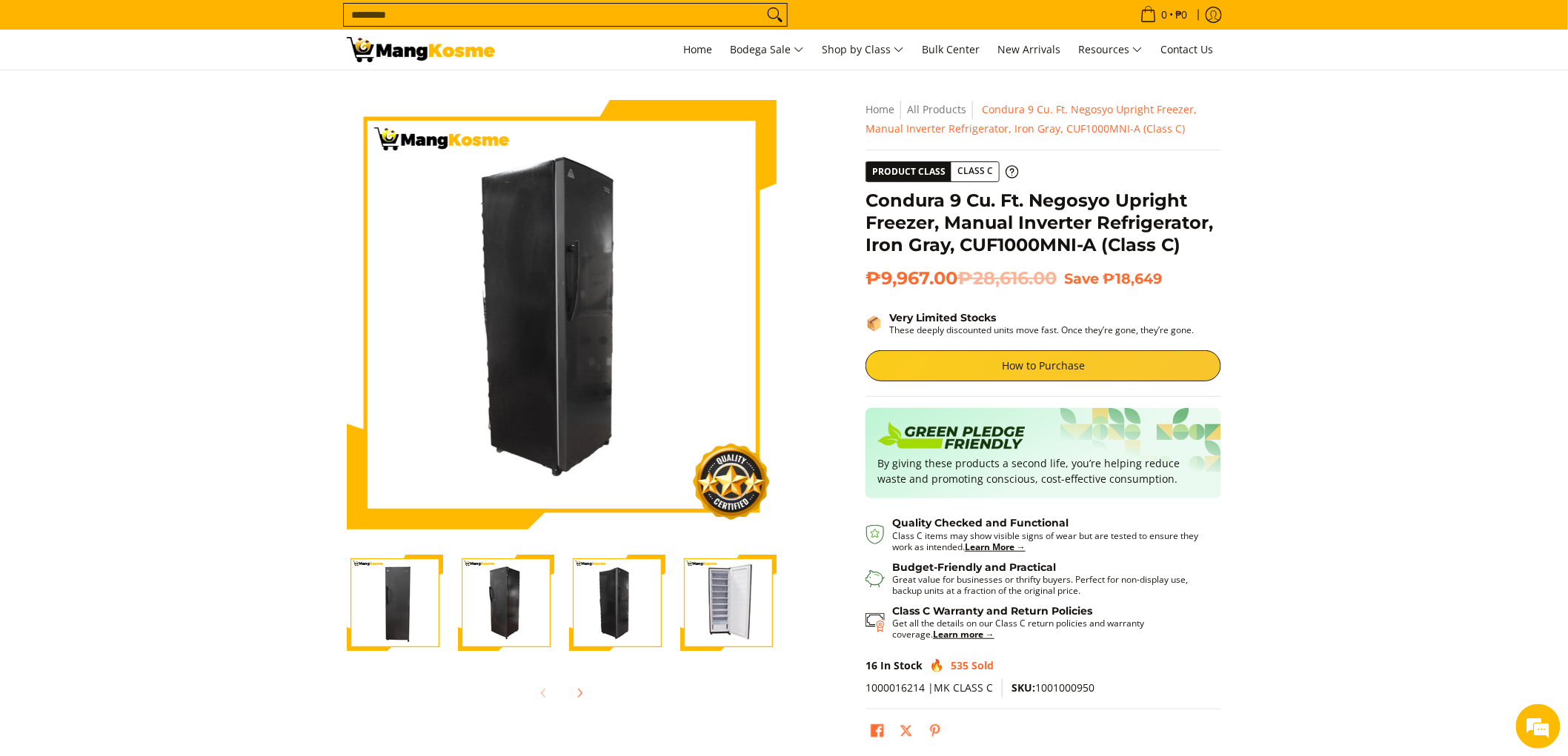
click at [517, 579] on img "Condura 9 Cu. Ft. Negosyo Upright Freezer, Manual Inverter Refrigerator, Iron G…" at bounding box center [506, 602] width 96 height 96
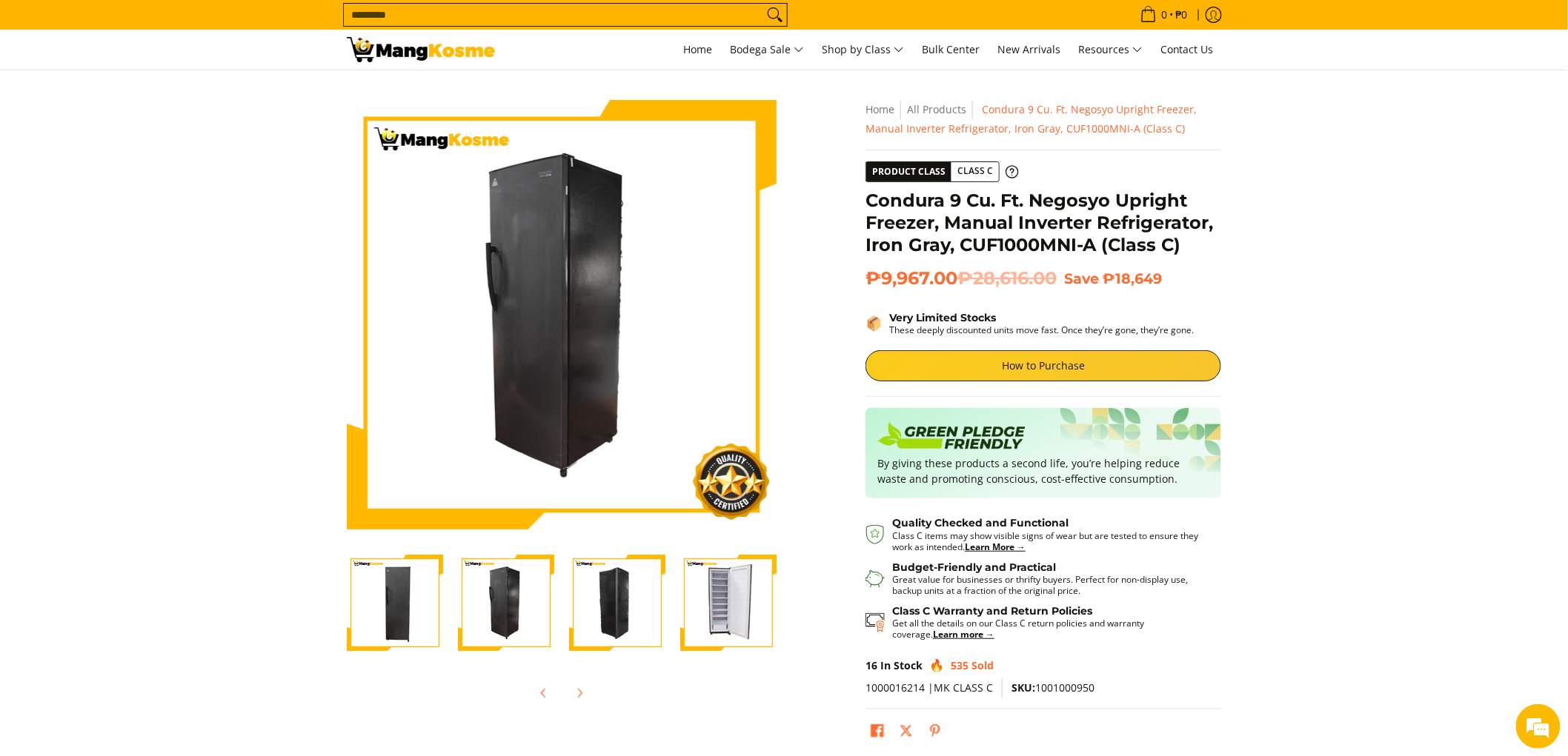
scroll to position [0, 7]
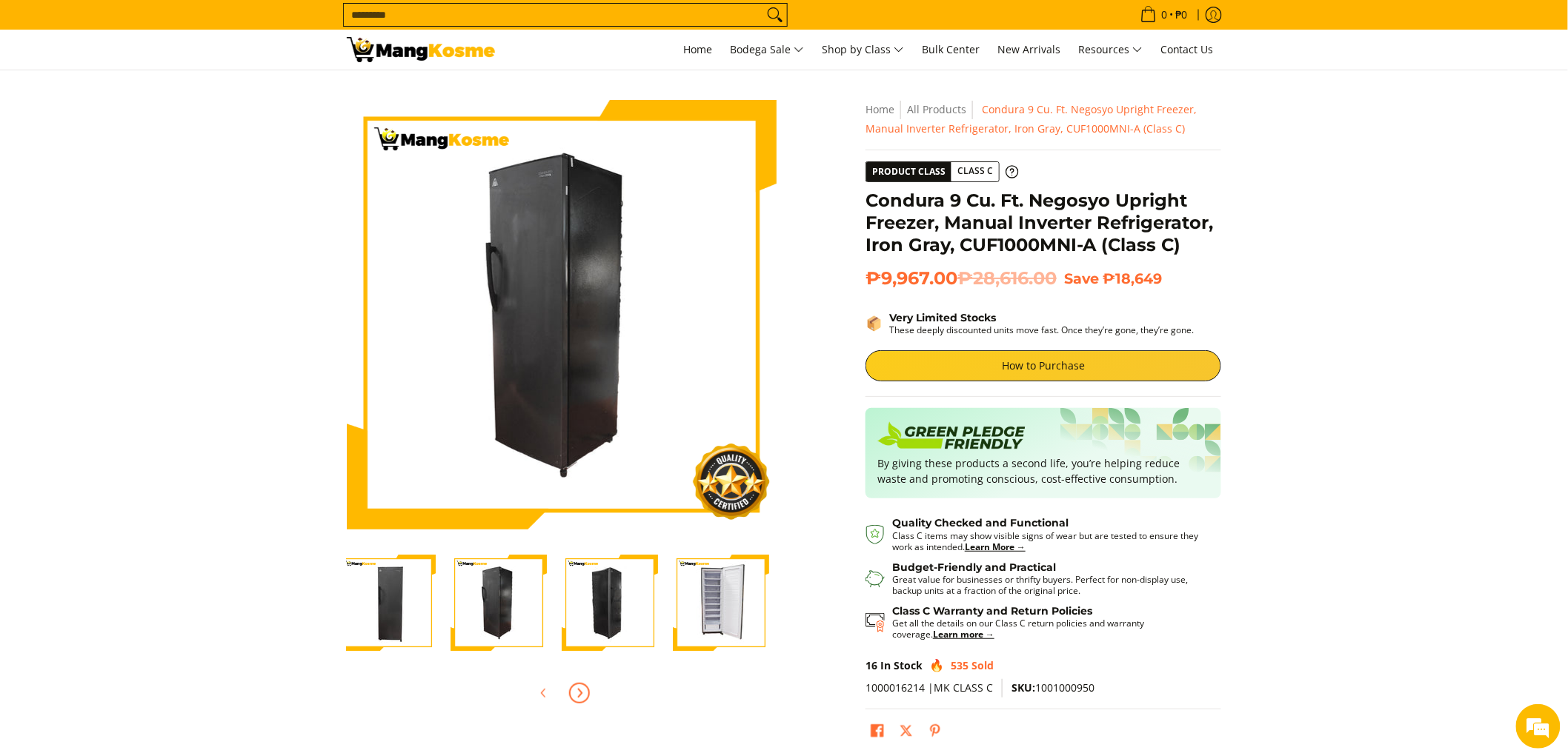
click at [574, 697] on icon "Next" at bounding box center [579, 693] width 12 height 12
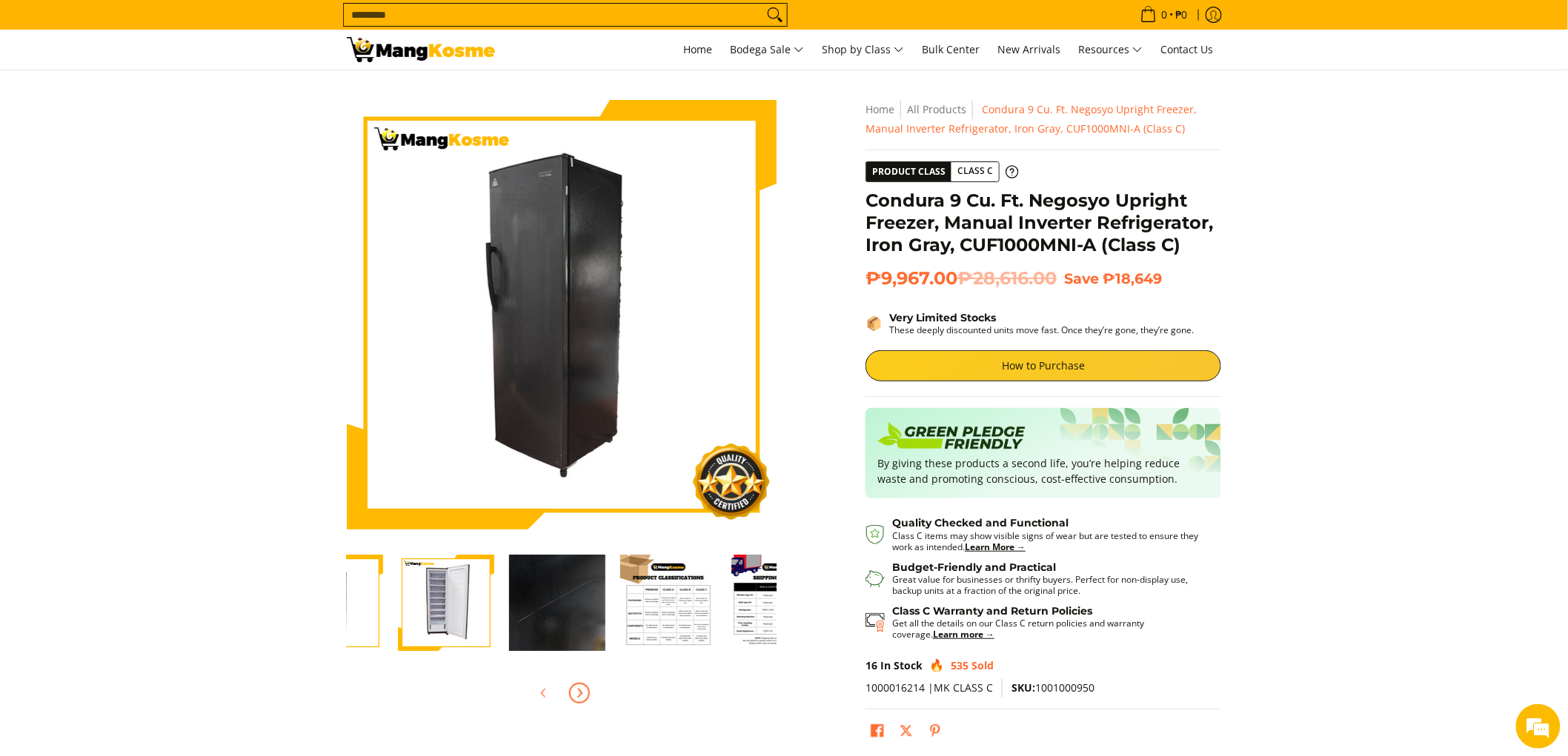
click at [574, 697] on icon "Next" at bounding box center [579, 693] width 12 height 12
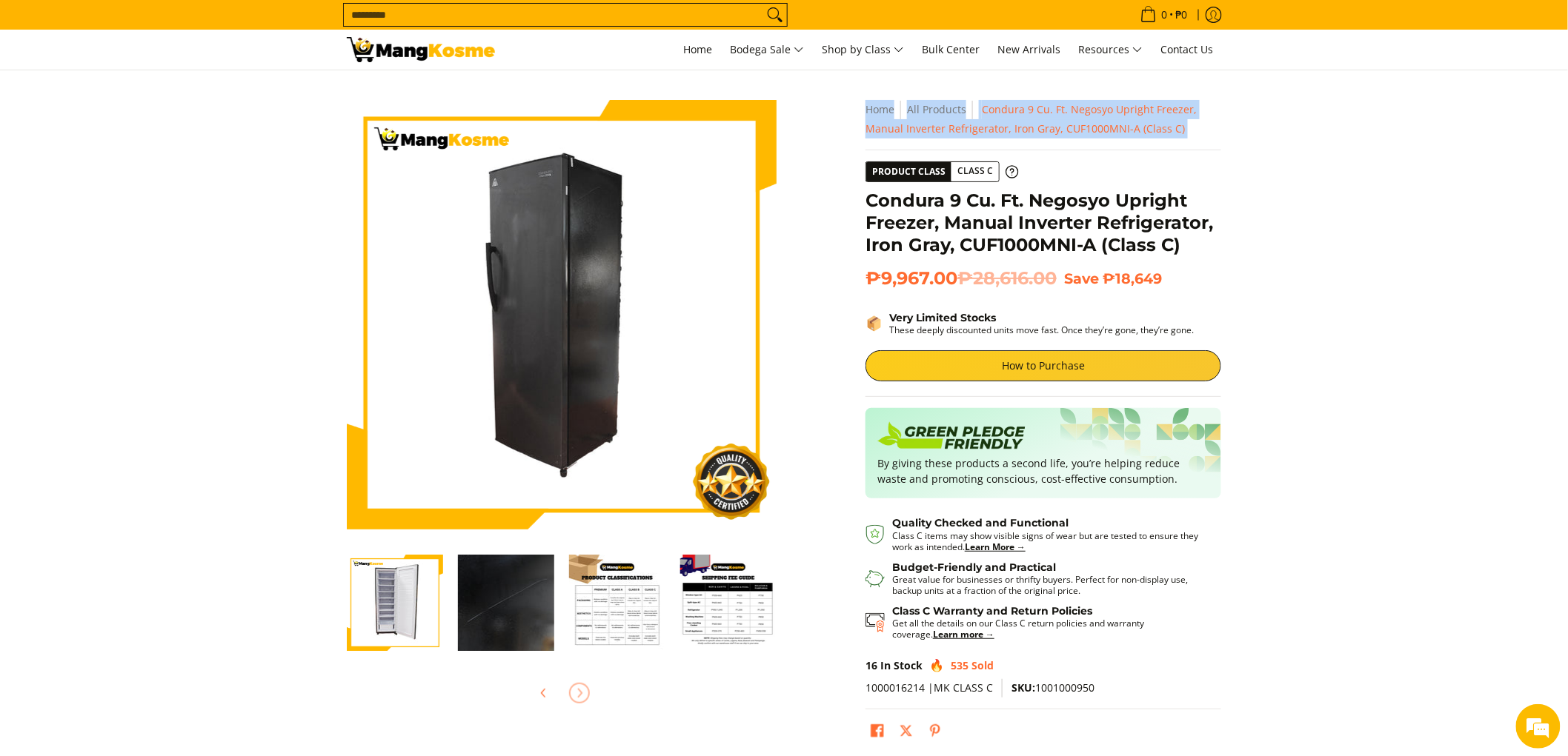
click at [573, 697] on div at bounding box center [561, 694] width 430 height 33
click at [515, 595] on img "Condura 9 Cu. Ft. Negosyo Upright Freezer, Manual Inverter Refrigerator, Iron G…" at bounding box center [506, 602] width 96 height 96
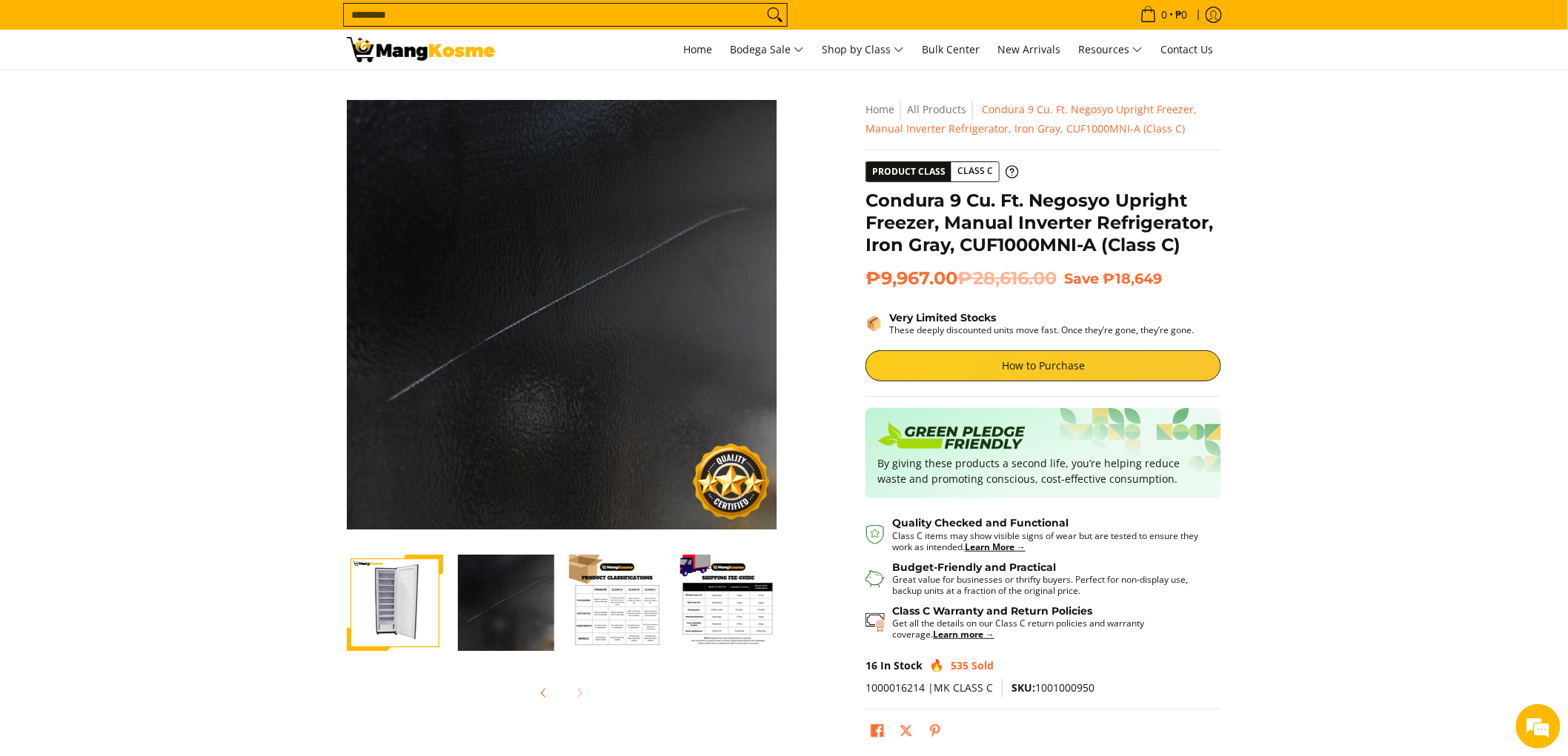
click at [1483, 473] on section "Skip to Main Content Enable zoom Disable zoom Enable zoom Disable zoom Enable z…" at bounding box center [784, 426] width 1568 height 712
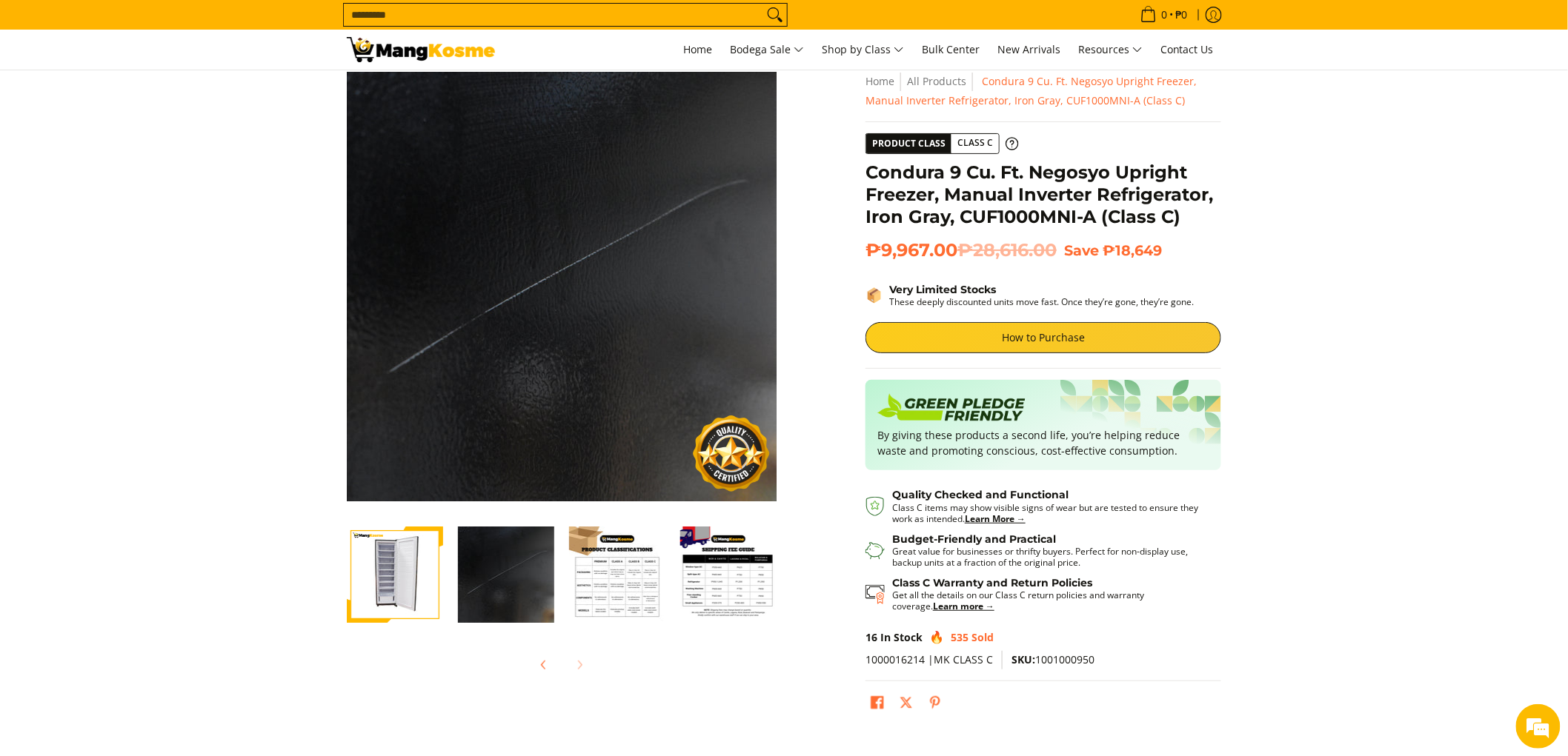
scroll to position [0, 0]
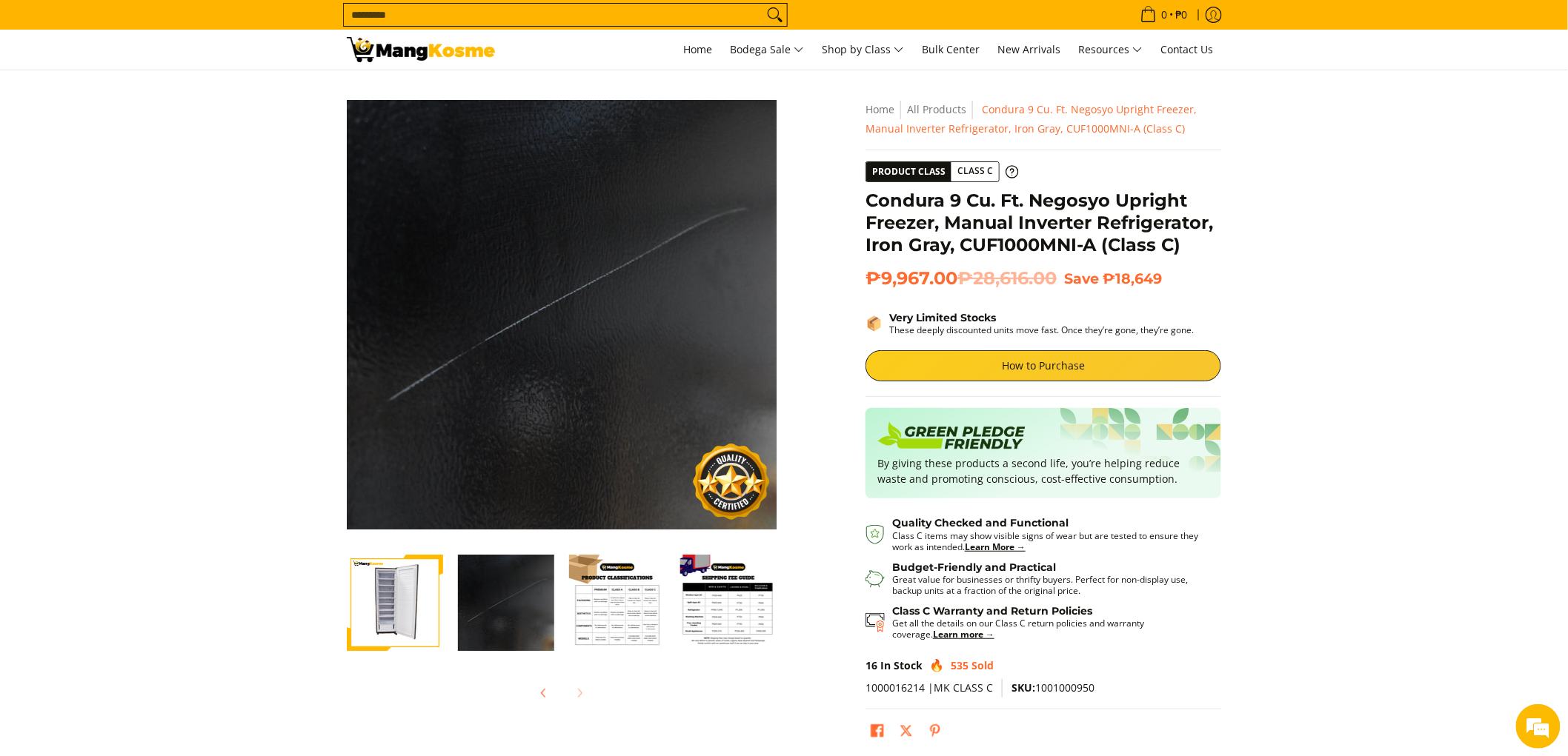
click at [378, 591] on img "Condura 9 Cu. Ft. Negosyo Upright Freezer, Manual Inverter Refrigerator, Iron G…" at bounding box center [394, 602] width 96 height 96
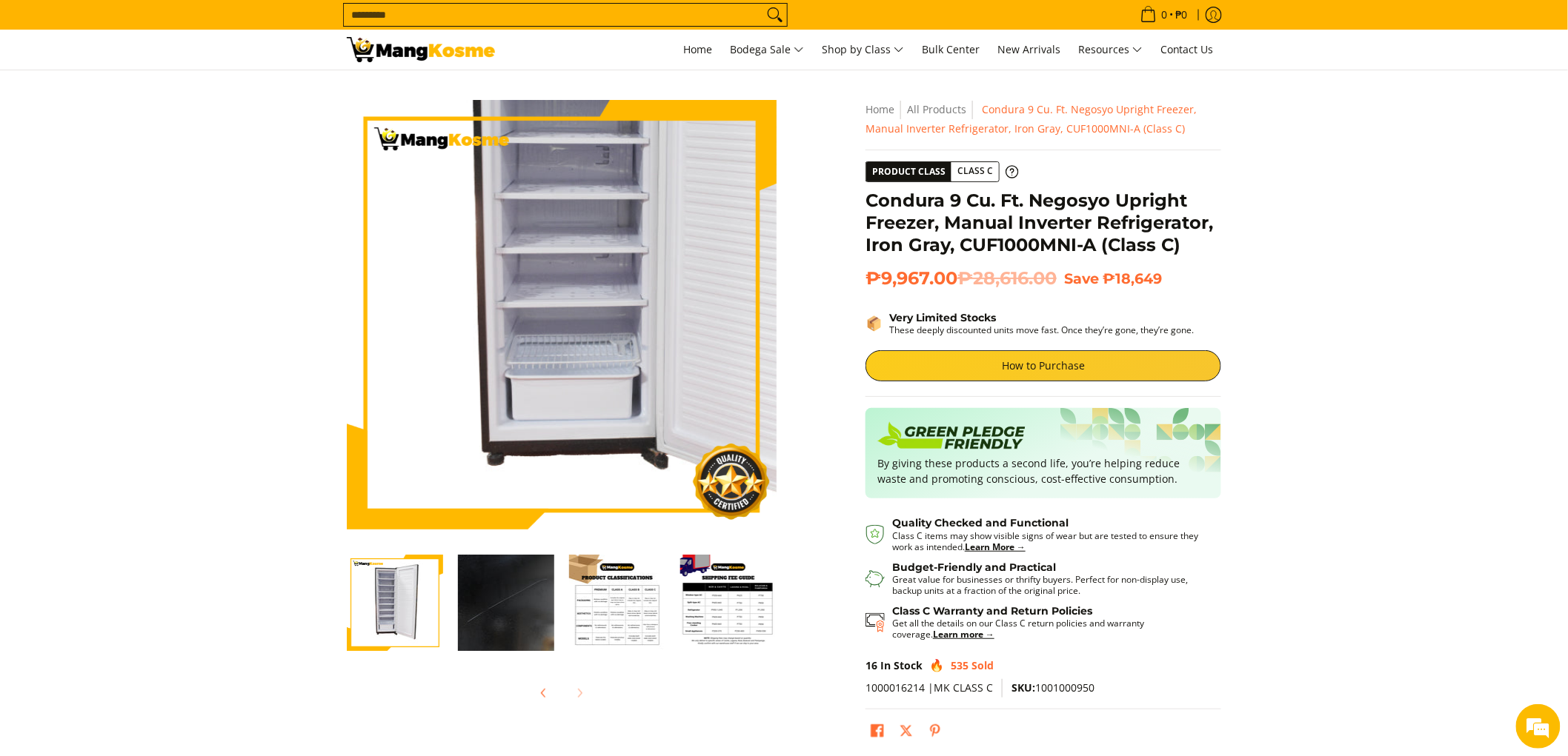
click at [519, 382] on img at bounding box center [561, 314] width 430 height 430
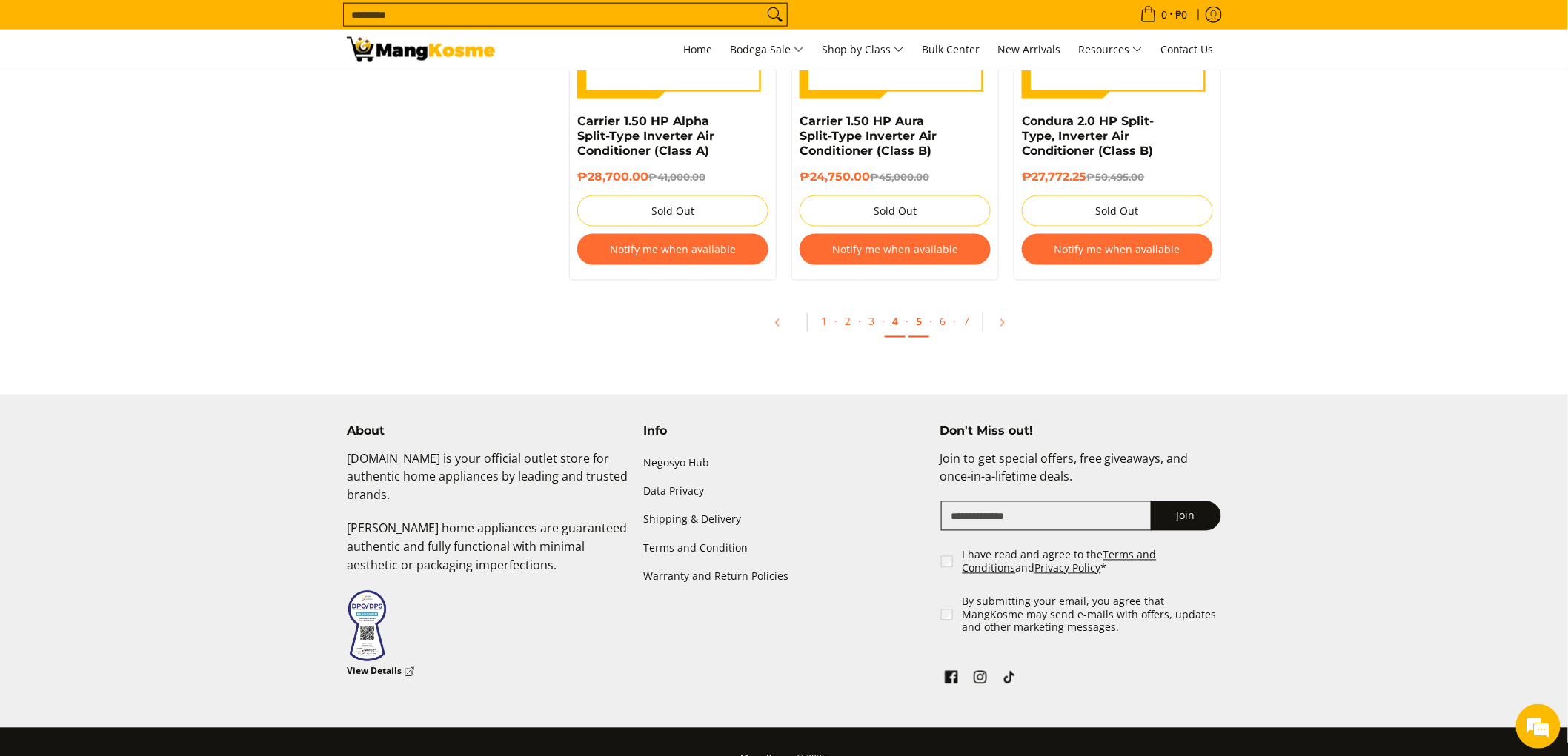
click at [926, 338] on link "5" at bounding box center [919, 322] width 21 height 30
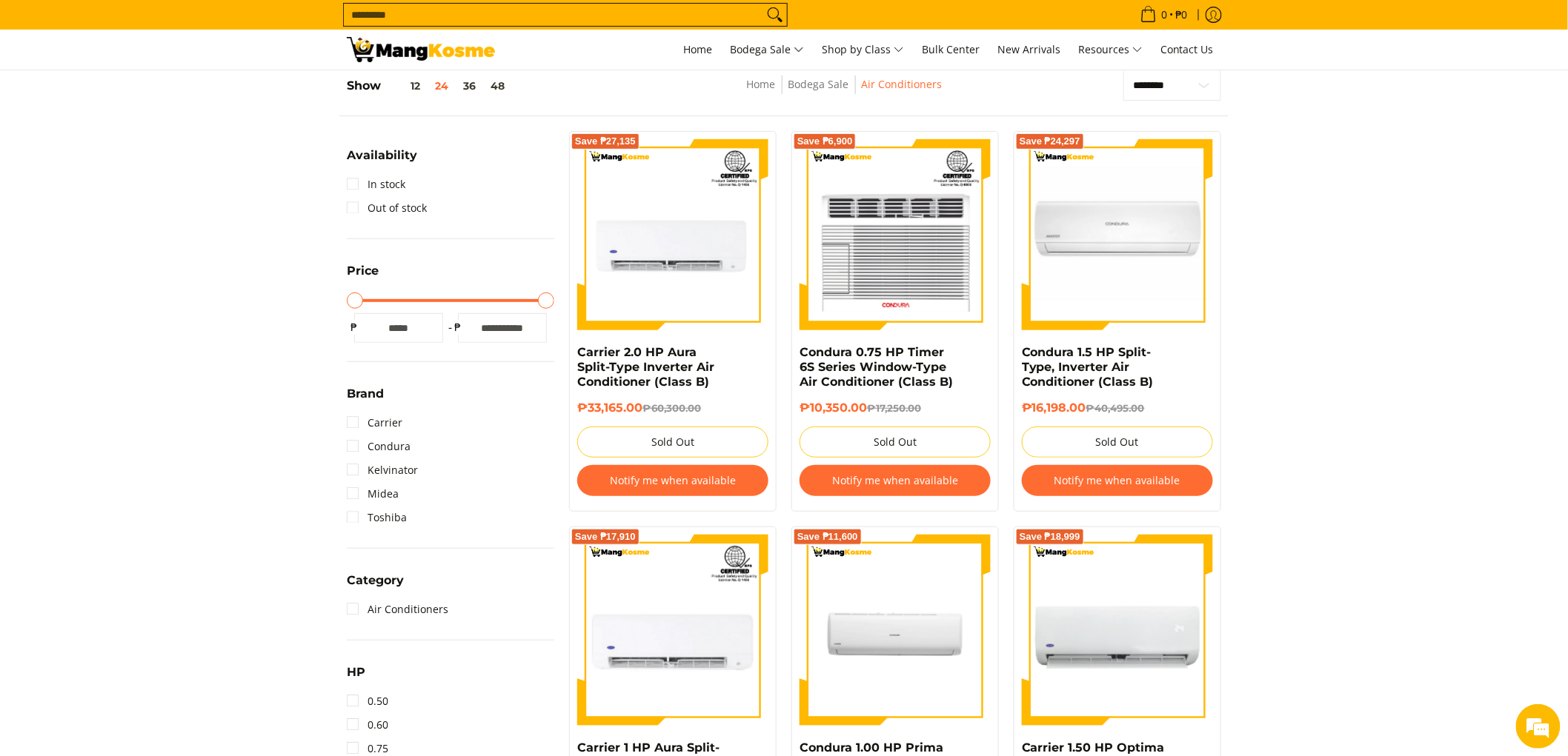
scroll to position [411, 0]
